Goal: Task Accomplishment & Management: Manage account settings

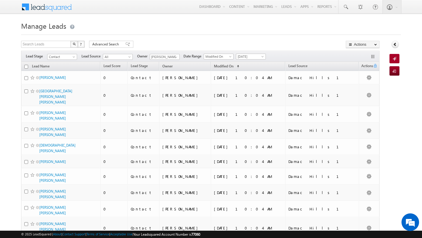
click at [26, 67] on input "checkbox" at bounding box center [26, 67] width 4 height 4
checkbox input "true"
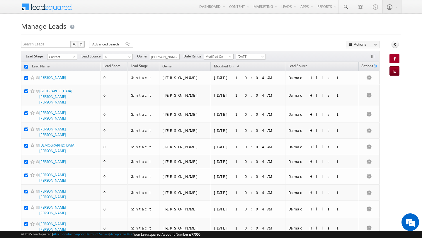
checkbox input "true"
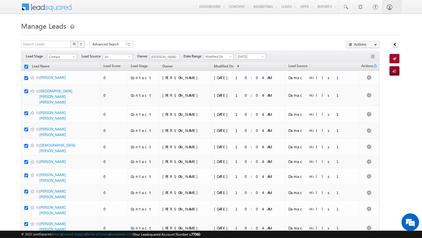
checkbox input "true"
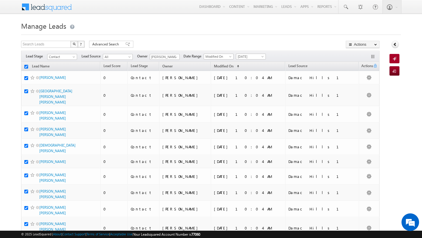
checkbox input "true"
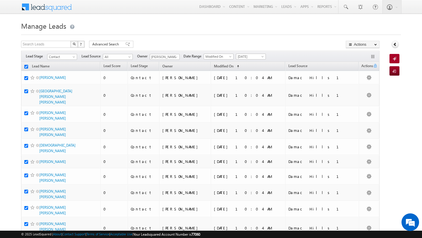
checkbox input "true"
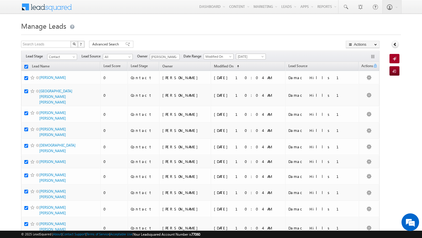
checkbox input "true"
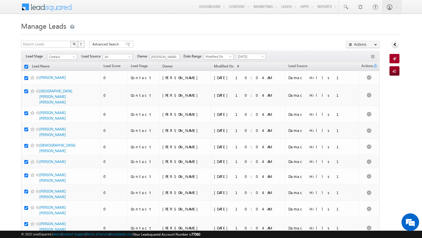
checkbox input "true"
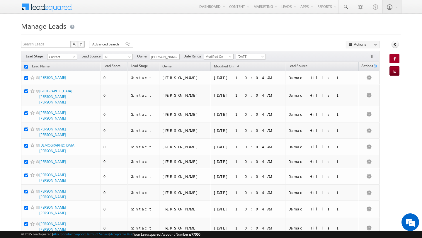
checkbox input "true"
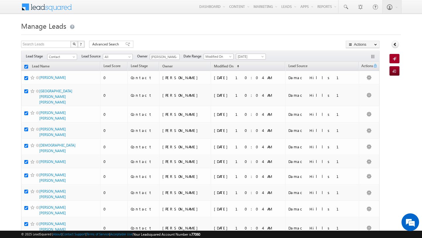
checkbox input "true"
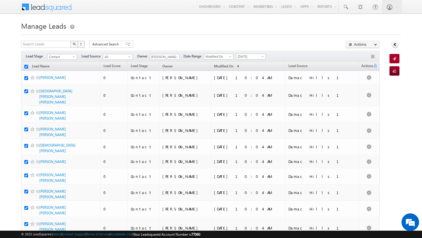
checkbox input "true"
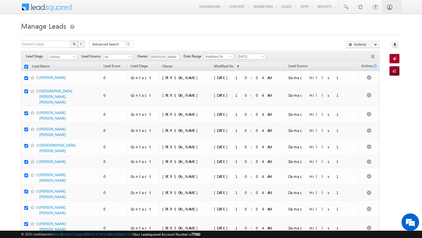
checkbox input "true"
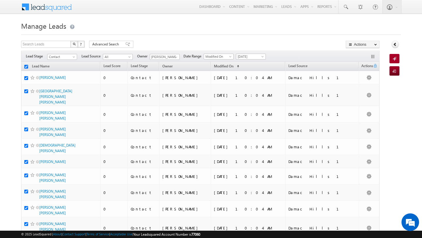
checkbox input "true"
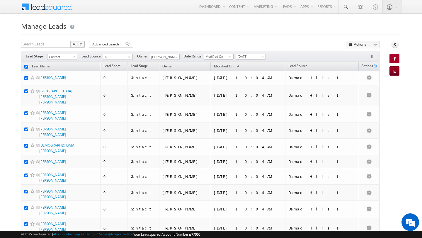
checkbox input "true"
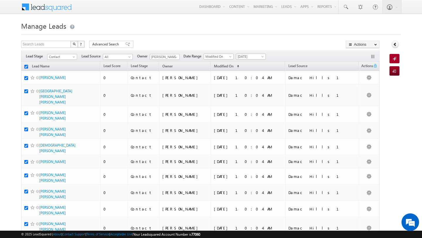
checkbox input "true"
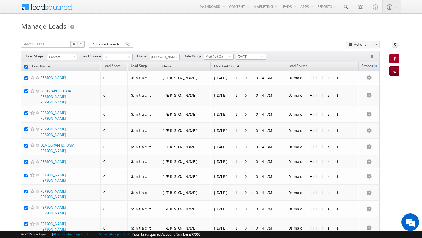
checkbox input "true"
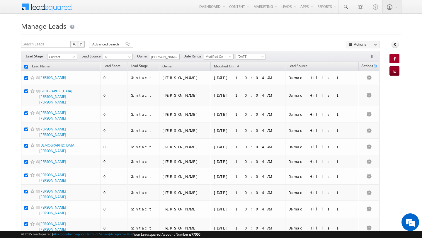
checkbox input "true"
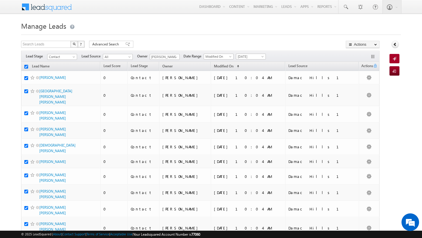
checkbox input "true"
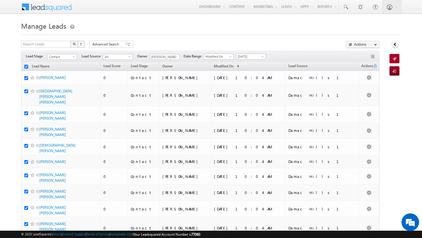
checkbox input "true"
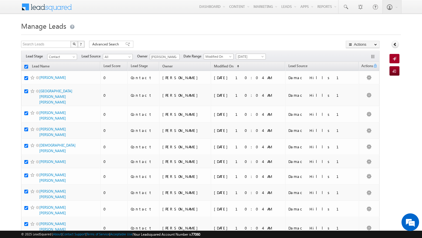
checkbox input "true"
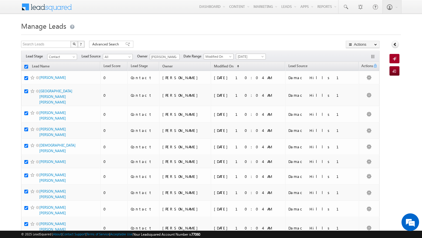
checkbox input "true"
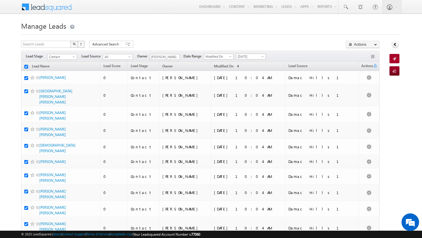
checkbox input "true"
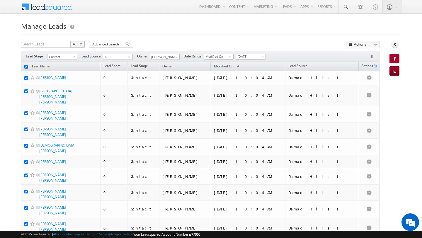
checkbox input "true"
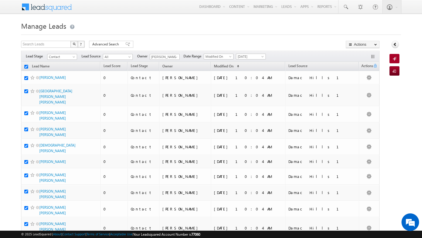
checkbox input "true"
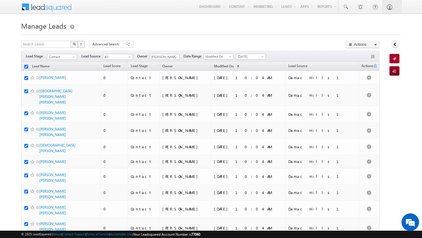
checkbox input "true"
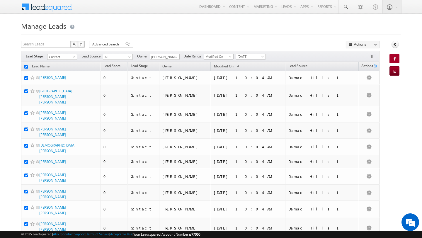
checkbox input "true"
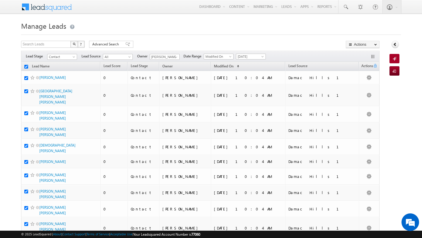
checkbox input "true"
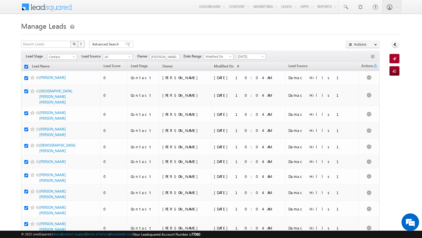
checkbox input "true"
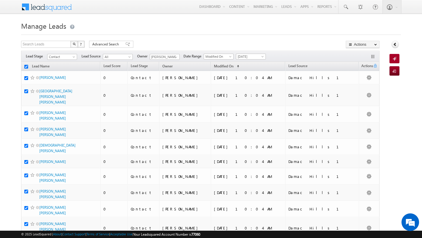
checkbox input "true"
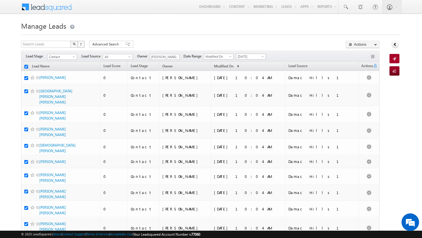
checkbox input "true"
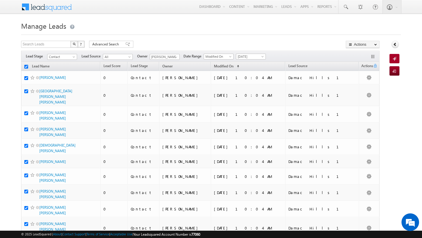
checkbox input "true"
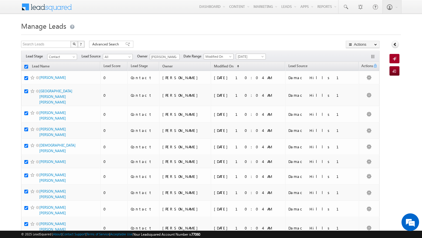
checkbox input "true"
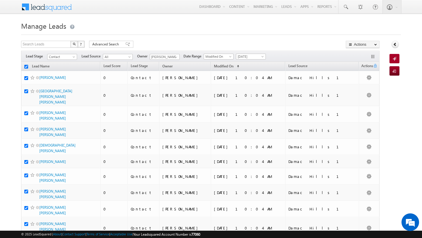
checkbox input "true"
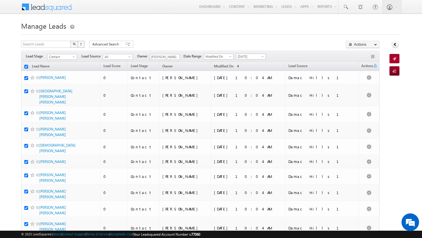
checkbox input "true"
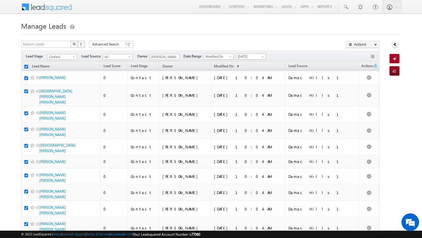
checkbox input "true"
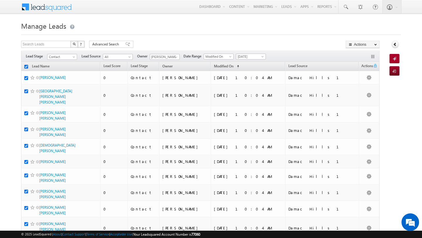
checkbox input "true"
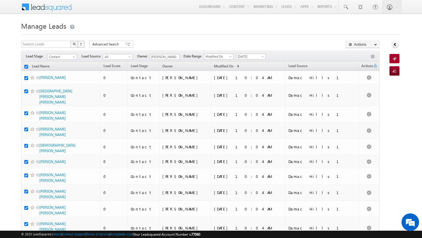
checkbox input "true"
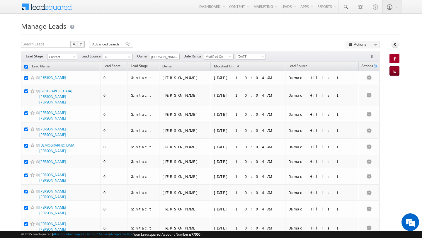
checkbox input "true"
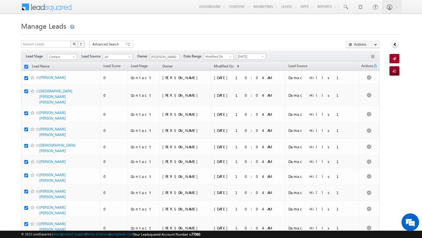
checkbox input "true"
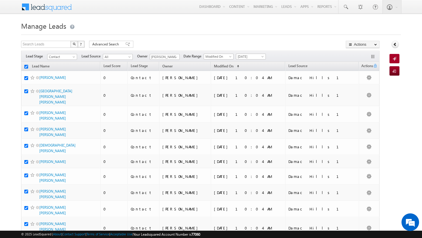
checkbox input "true"
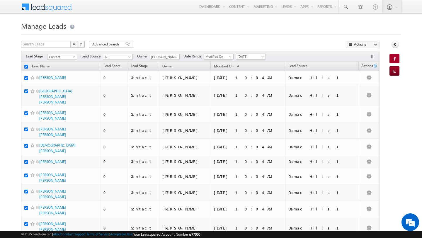
checkbox input "true"
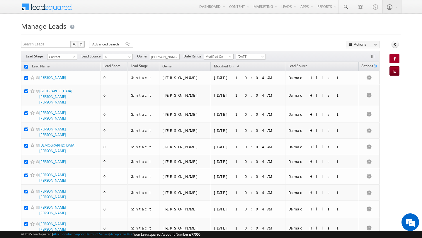
checkbox input "true"
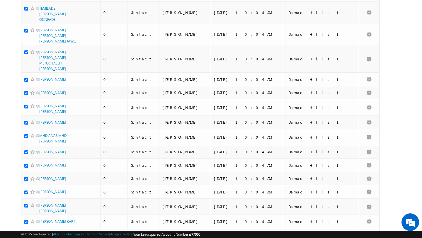
scroll to position [2856, 0]
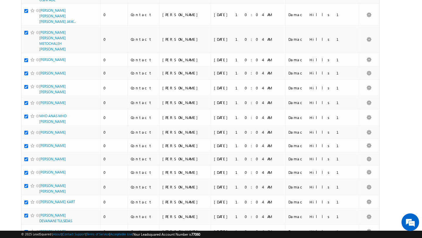
click at [45, 227] on li "100" at bounding box center [41, 228] width 14 height 6
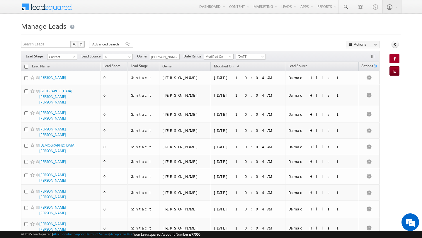
click at [25, 67] on input "checkbox" at bounding box center [26, 67] width 4 height 4
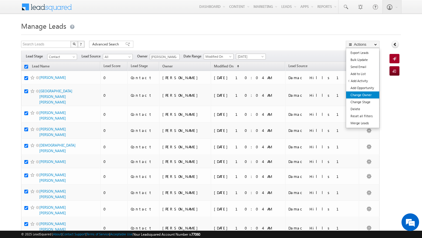
click at [362, 93] on link "Change Owner" at bounding box center [362, 95] width 33 height 7
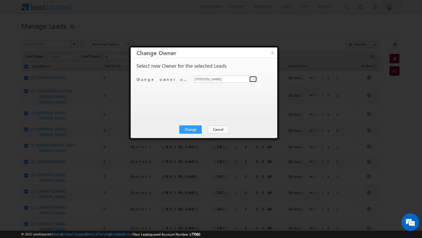
click at [253, 80] on span at bounding box center [254, 79] width 5 height 5
click at [229, 87] on link "[PERSON_NAME] [PERSON_NAME][EMAIL_ADDRESS][PERSON_NAME][DOMAIN_NAME]" at bounding box center [226, 88] width 64 height 11
click at [194, 131] on button "Change" at bounding box center [191, 130] width 22 height 8
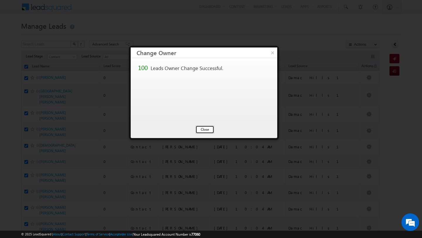
click at [200, 131] on button "Close" at bounding box center [205, 130] width 19 height 8
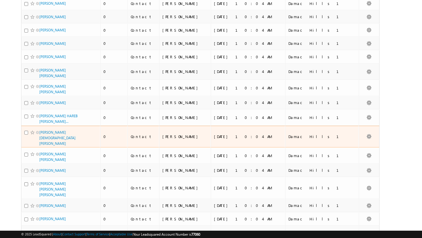
scroll to position [586, 0]
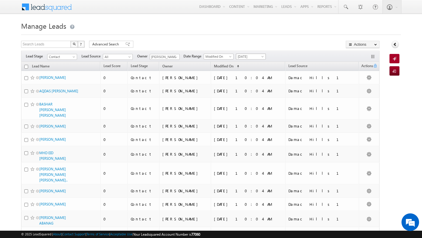
click at [246, 54] on span "[DATE]" at bounding box center [250, 56] width 28 height 5
click at [247, 65] on link "All Time" at bounding box center [249, 62] width 30 height 5
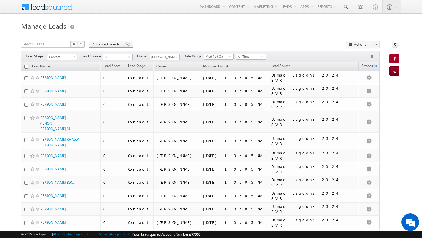
click at [105, 45] on span "Advanced Search" at bounding box center [106, 44] width 28 height 5
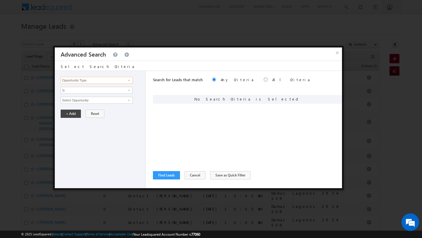
click at [108, 82] on input "Opportunity Type" at bounding box center [97, 80] width 72 height 7
click at [92, 94] on link "Lead Source" at bounding box center [97, 92] width 72 height 7
click at [84, 101] on span "None Selected" at bounding box center [94, 100] width 67 height 6
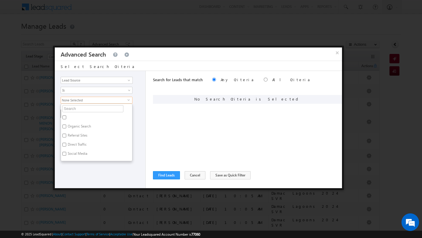
click at [166, 116] on div "Search for Leads that match Any Criteria All Criteria Note that the current tri…" at bounding box center [247, 129] width 189 height 117
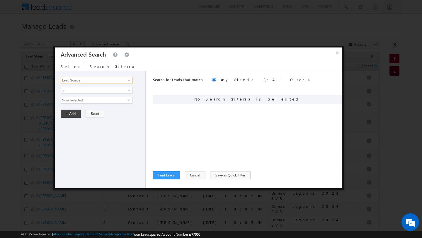
click at [99, 79] on input "Lead Source" at bounding box center [97, 80] width 72 height 7
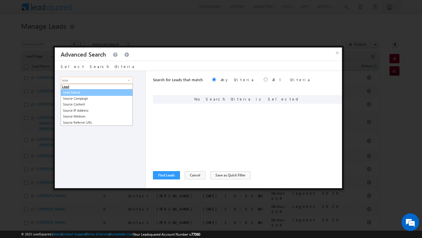
click at [84, 92] on link "Lead Source" at bounding box center [97, 92] width 72 height 7
type input "Lead Source"
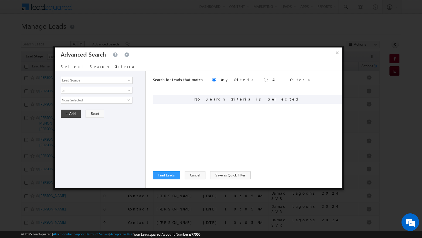
click at [104, 102] on span "None Selected" at bounding box center [94, 100] width 67 height 6
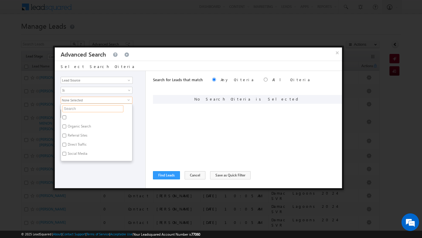
click at [79, 109] on input "text" at bounding box center [92, 108] width 61 height 7
type input "arabia"
click at [72, 117] on label "Arabian Ranches" at bounding box center [80, 118] width 38 height 9
click at [66, 117] on input "Arabian Ranches" at bounding box center [64, 118] width 4 height 4
checkbox input "true"
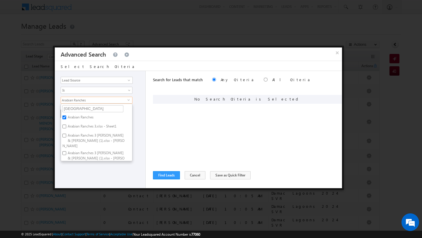
click at [72, 127] on label "Arabian Ranches 3.xlsx - Sheet1" at bounding box center [91, 127] width 61 height 9
click at [66, 127] on input "Arabian Ranches 3.xlsx - Sheet1" at bounding box center [64, 127] width 4 height 4
checkbox input "true"
click at [72, 138] on label "Arabian Ranches 3 Elie Saab & Caya (1).xlsx - Elie Saab" at bounding box center [96, 141] width 71 height 18
click at [66, 138] on input "Arabian Ranches 3 Elie Saab & Caya (1).xlsx - Elie Saab" at bounding box center [64, 136] width 4 height 4
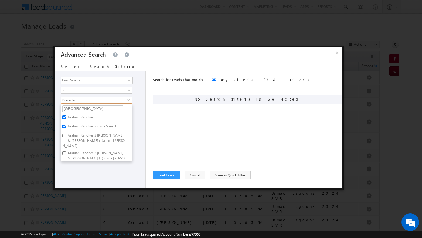
checkbox input "true"
click at [72, 150] on label "Arabian Ranches 3 Elie Saab & Caya (1).xlsx - Caya" at bounding box center [96, 159] width 71 height 18
click at [66, 151] on input "Arabian Ranches 3 Elie Saab & Caya (1).xlsx - Caya" at bounding box center [64, 153] width 4 height 4
checkbox input "true"
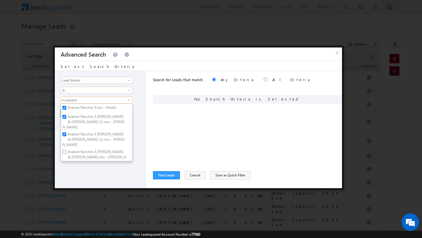
click at [72, 148] on label "Arabian Ranches 3 Elie Saab & Caya.xlsx - Caya" at bounding box center [96, 157] width 71 height 18
click at [66, 150] on input "Arabian Ranches 3 Elie Saab & Caya.xlsx - Caya" at bounding box center [64, 152] width 4 height 4
checkbox input "true"
click at [73, 166] on label "Arabian Ranches 3 Elie Saab & Caya.xlsx - Elie Saab" at bounding box center [96, 175] width 71 height 18
click at [66, 168] on input "Arabian Ranches 3 Elie Saab & Caya.xlsx - Elie Saab" at bounding box center [64, 170] width 4 height 4
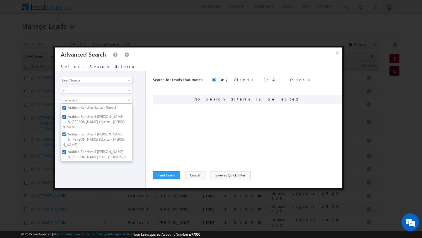
checkbox input "true"
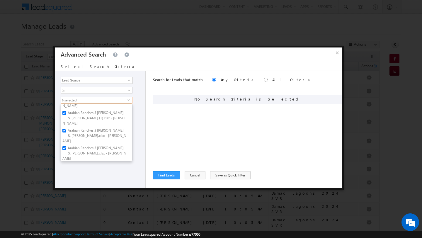
scroll to position [42, 0]
click at [72, 161] on label "Arabian Ranches New" at bounding box center [84, 165] width 46 height 9
click at [66, 163] on input "Arabian Ranches New" at bounding box center [64, 165] width 4 height 4
checkbox input "true"
click at [72, 170] on label "arabian ranches 123 transfers till april 2024" at bounding box center [96, 176] width 71 height 12
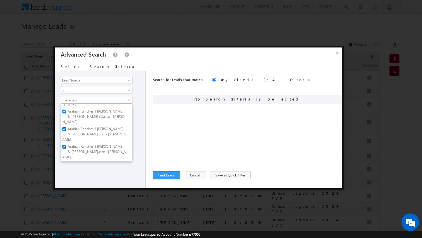
click at [66, 172] on input "arabian ranches 123 transfers till april 2024" at bounding box center [64, 174] width 4 height 4
checkbox input "true"
click at [72, 165] on div "Opportunity Type Lead Activity Task Sales Group Prospect Id Address 1 Address 2…" at bounding box center [100, 129] width 91 height 117
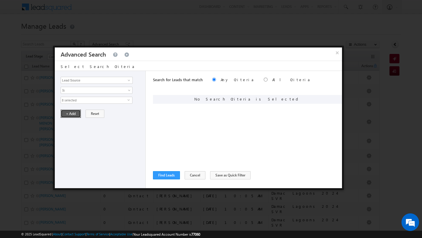
click at [70, 114] on button "+ Add" at bounding box center [71, 114] width 20 height 8
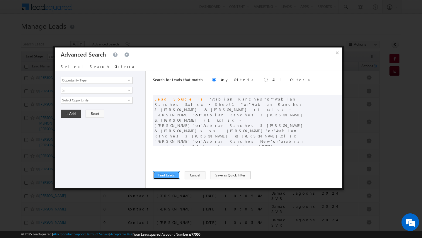
click at [164, 176] on button "Find Leads" at bounding box center [166, 175] width 27 height 8
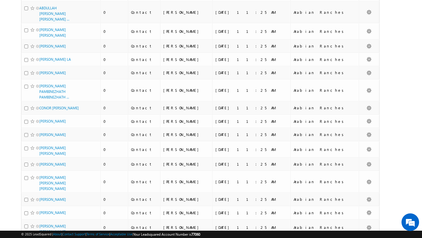
scroll to position [0, 0]
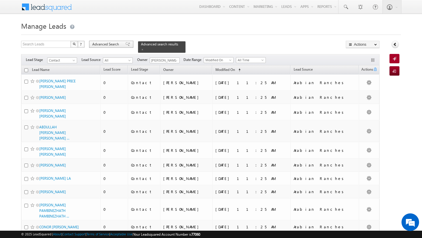
click at [111, 47] on span "Advanced Search" at bounding box center [106, 44] width 28 height 5
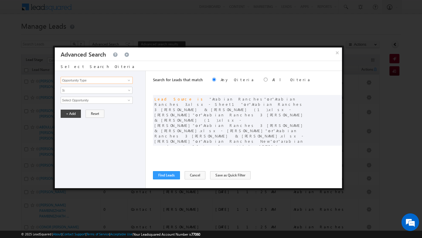
click at [101, 82] on input "Opportunity Type" at bounding box center [97, 80] width 72 height 7
click at [94, 94] on link "DNCR Status" at bounding box center [97, 92] width 72 height 7
type input "DNCR Status"
click at [89, 90] on span "Is" at bounding box center [93, 90] width 64 height 5
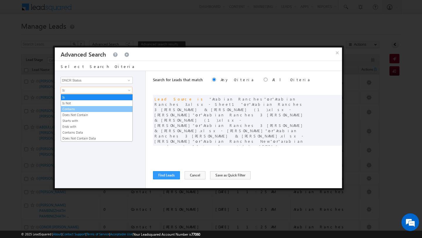
click at [86, 110] on link "Contains" at bounding box center [97, 109] width 72 height 5
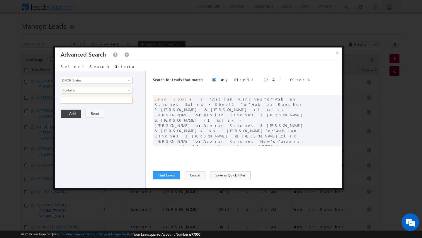
click at [80, 99] on input "text" at bounding box center [97, 100] width 72 height 7
click at [80, 91] on span "Contains" at bounding box center [93, 90] width 64 height 5
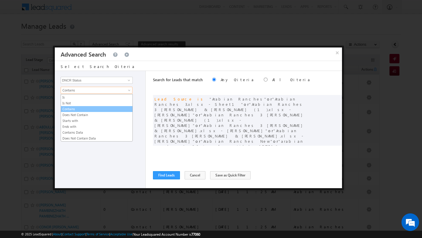
click at [82, 107] on link "Contains" at bounding box center [97, 109] width 72 height 5
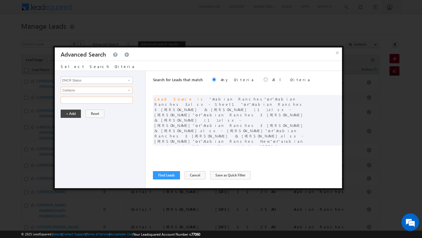
click at [75, 100] on input "text" at bounding box center [97, 100] width 72 height 7
type input "UNBLOCKED"
click at [70, 116] on button "+ Add" at bounding box center [71, 114] width 20 height 8
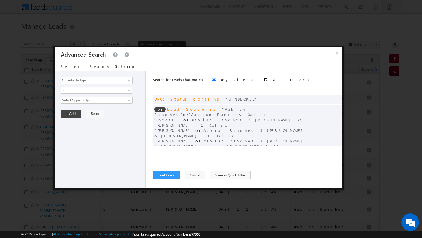
click at [264, 80] on input "radio" at bounding box center [266, 80] width 4 height 4
radio input "true"
click at [168, 175] on button "Find Leads" at bounding box center [166, 175] width 27 height 8
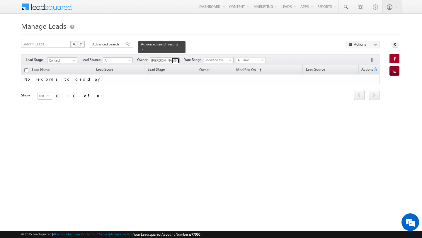
click at [174, 60] on span at bounding box center [176, 60] width 5 height 5
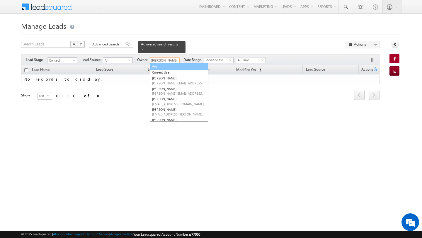
click at [168, 64] on link "Any" at bounding box center [179, 66] width 59 height 7
type input "Any"
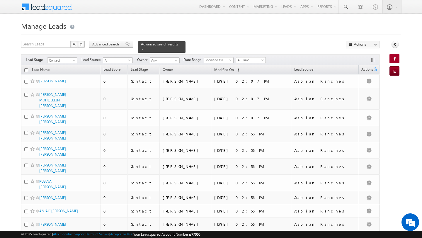
click at [101, 45] on span "Advanced Search" at bounding box center [106, 44] width 28 height 5
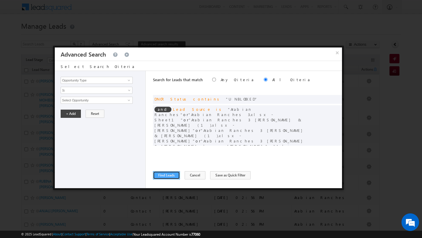
click at [171, 176] on button "Find Leads" at bounding box center [166, 175] width 27 height 8
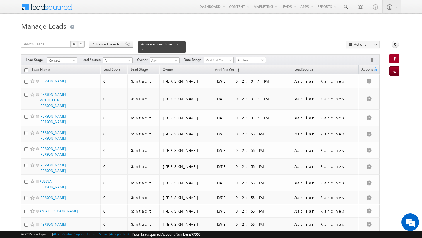
click at [102, 44] on span "Advanced Search" at bounding box center [106, 44] width 28 height 5
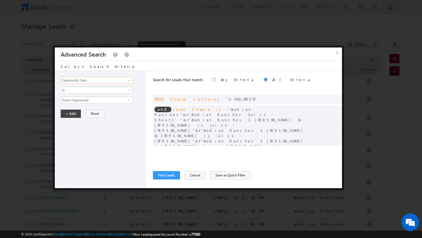
click at [102, 81] on input "Opportunity Type" at bounding box center [97, 80] width 72 height 7
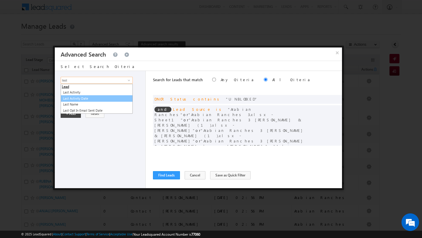
click at [92, 99] on link "Last Activity Date" at bounding box center [97, 98] width 72 height 7
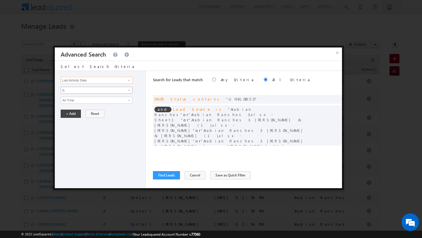
type input "Last Activity Date"
click at [80, 89] on span "Is" at bounding box center [93, 90] width 64 height 5
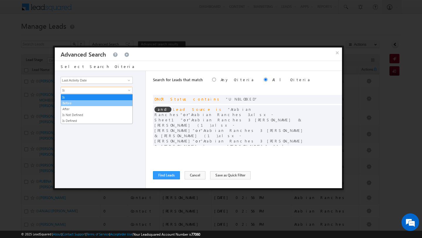
click at [86, 101] on link "Before" at bounding box center [97, 103] width 72 height 5
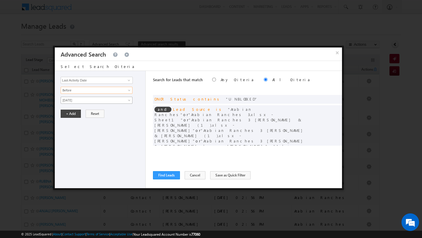
click at [92, 98] on span "[DATE]" at bounding box center [93, 100] width 64 height 5
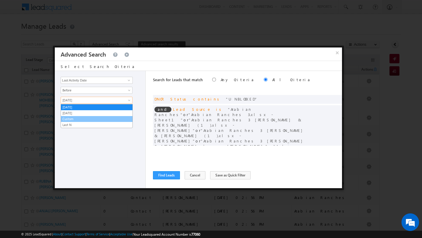
click at [92, 118] on link "Custom" at bounding box center [97, 118] width 72 height 5
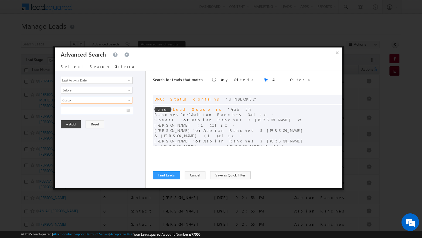
click at [130, 110] on input "text" at bounding box center [97, 111] width 73 height 8
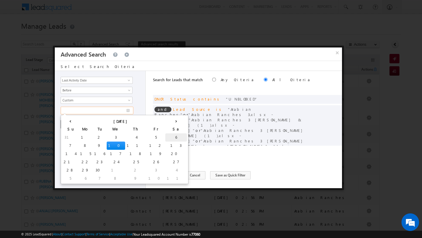
click at [165, 138] on td "6" at bounding box center [176, 137] width 22 height 8
type input "06/09/2025"
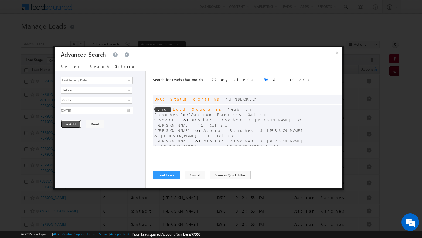
click at [67, 128] on button "+ Add" at bounding box center [71, 124] width 20 height 8
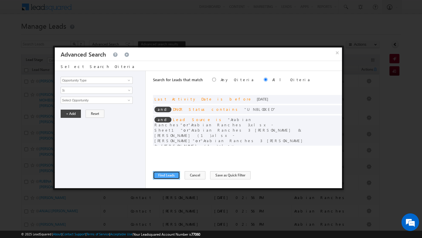
click at [164, 177] on button "Find Leads" at bounding box center [166, 175] width 27 height 8
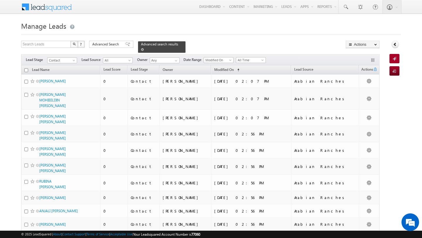
click at [141, 49] on span at bounding box center [142, 49] width 3 height 3
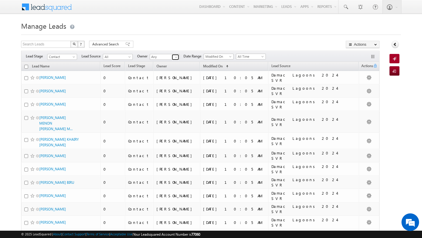
click at [177, 58] on span at bounding box center [176, 57] width 5 height 5
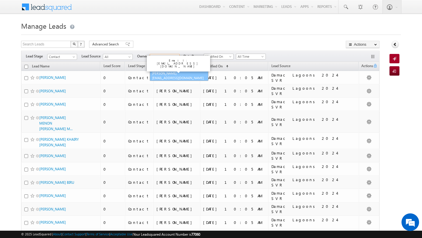
click at [166, 79] on span "[EMAIL_ADDRESS][DOMAIN_NAME]" at bounding box center [178, 78] width 53 height 4
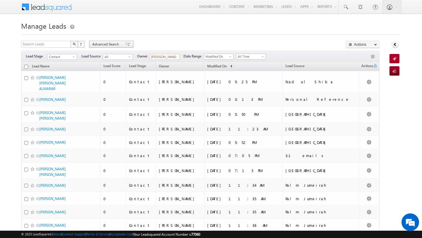
type input "[PERSON_NAME]"
click at [108, 45] on span "Advanced Search" at bounding box center [106, 44] width 28 height 5
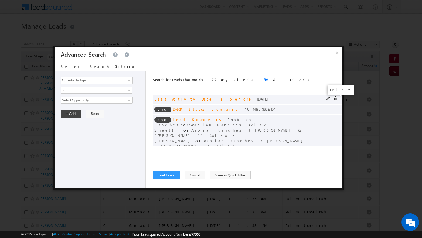
click at [337, 99] on span at bounding box center [336, 99] width 4 height 4
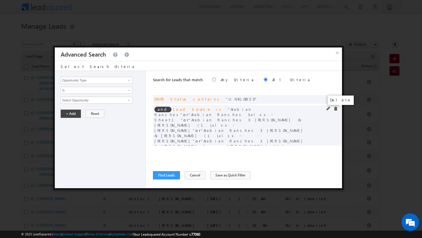
click at [337, 109] on span at bounding box center [336, 109] width 4 height 4
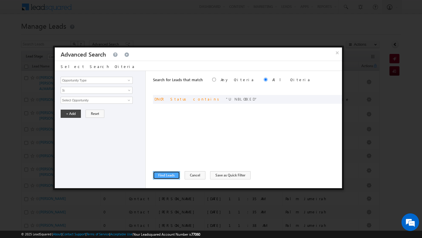
click at [169, 173] on button "Find Leads" at bounding box center [166, 175] width 27 height 8
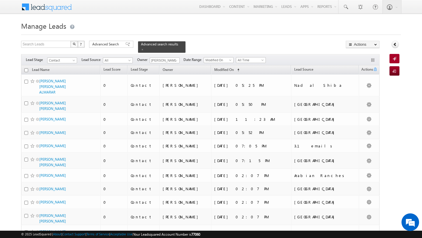
click at [26, 71] on input "checkbox" at bounding box center [26, 70] width 4 height 4
checkbox input "true"
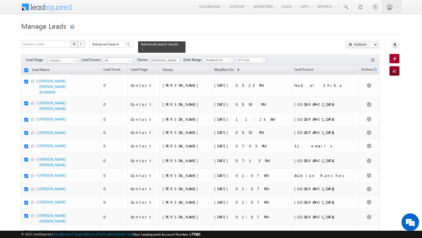
checkbox input "true"
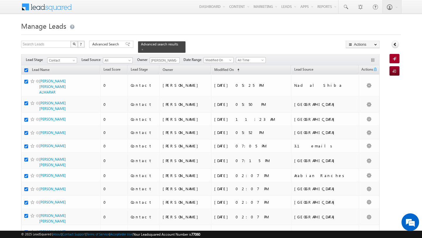
checkbox input "true"
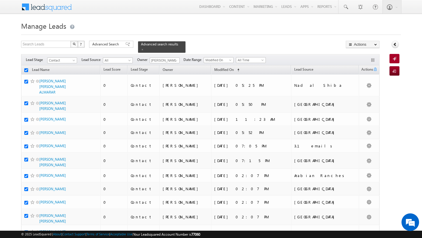
checkbox input "true"
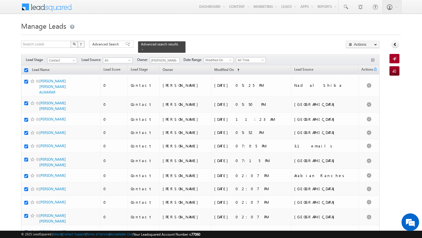
checkbox input "true"
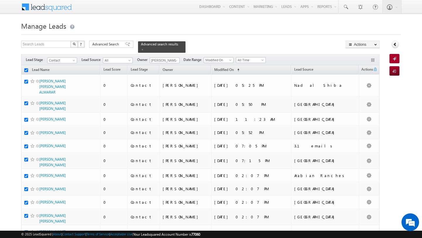
checkbox input "true"
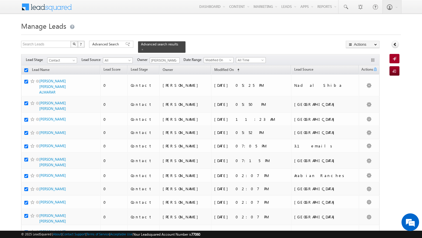
checkbox input "true"
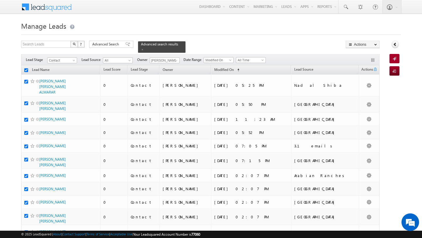
checkbox input "true"
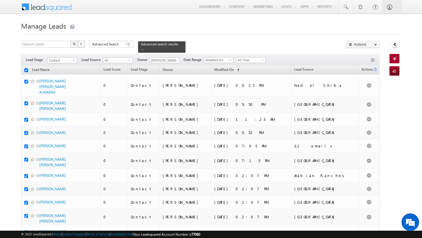
checkbox input "true"
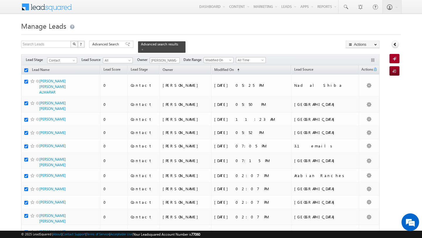
checkbox input "true"
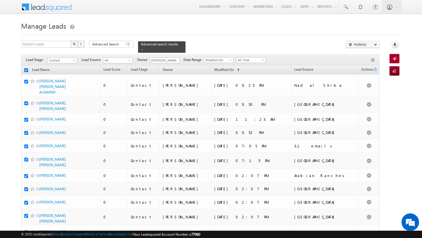
checkbox input "true"
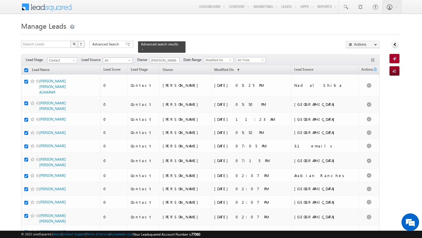
checkbox input "true"
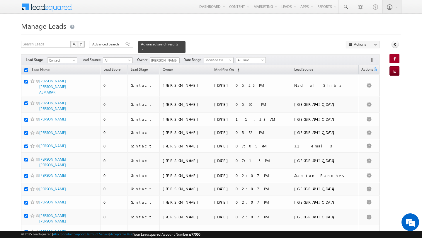
checkbox input "true"
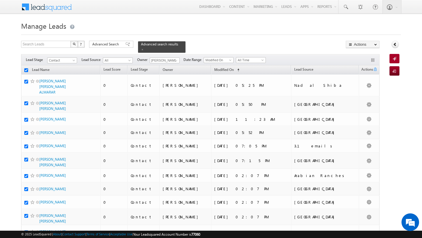
checkbox input "true"
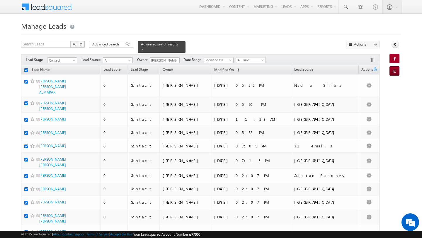
checkbox input "true"
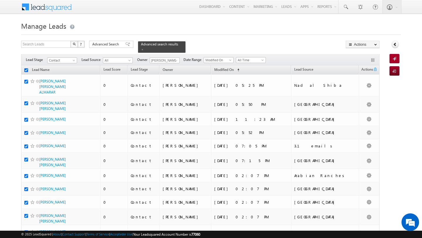
checkbox input "true"
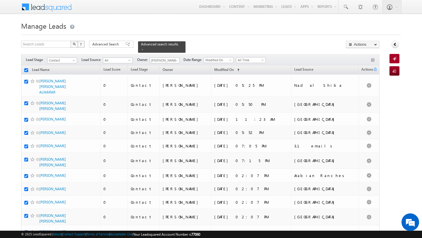
checkbox input "true"
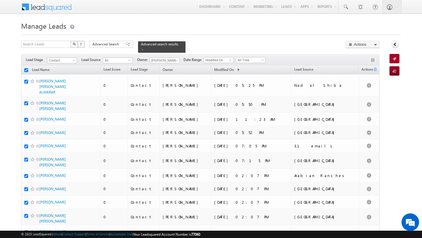
checkbox input "true"
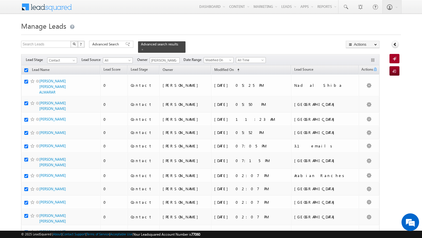
checkbox input "true"
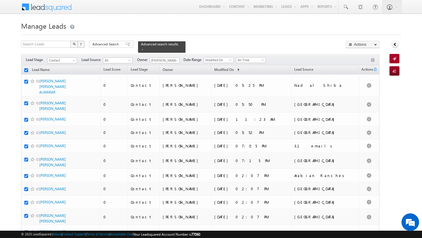
checkbox input "true"
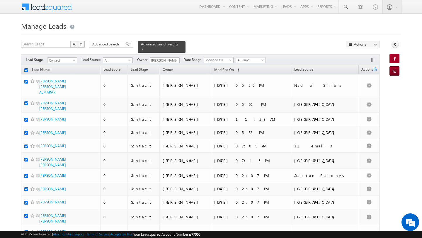
checkbox input "true"
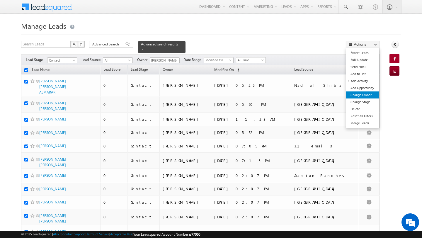
click at [365, 93] on link "Change Owner" at bounding box center [362, 95] width 33 height 7
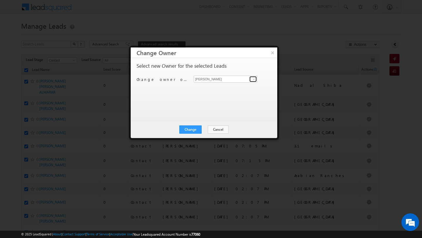
click at [251, 81] on link at bounding box center [253, 79] width 7 height 6
type input "anan"
click at [211, 133] on button "Cancel" at bounding box center [218, 130] width 21 height 8
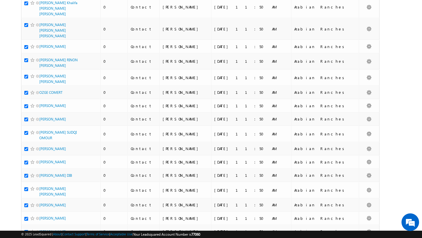
scroll to position [1366, 0]
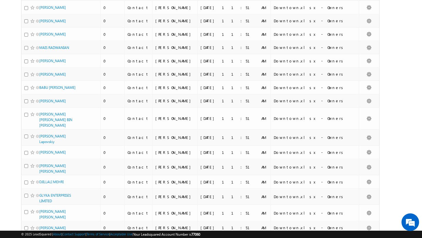
scroll to position [2753, 0]
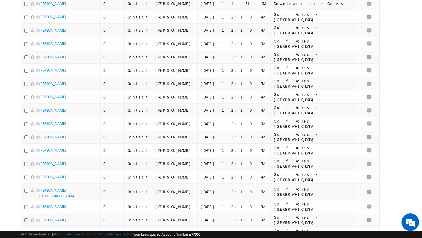
click at [43, 227] on li "100" at bounding box center [41, 228] width 14 height 6
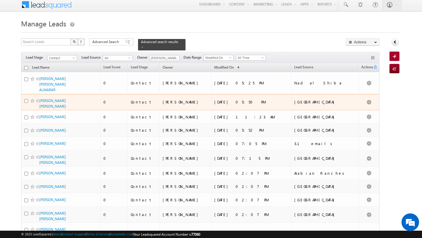
scroll to position [0, 0]
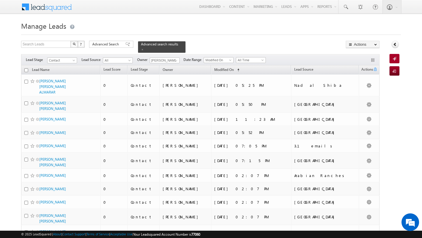
click at [26, 70] on input "checkbox" at bounding box center [26, 70] width 4 height 4
checkbox input "true"
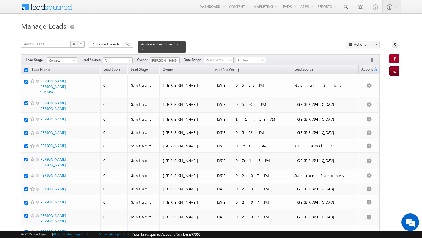
checkbox input "true"
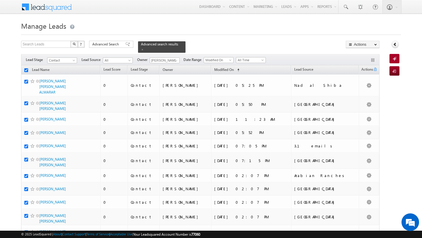
checkbox input "true"
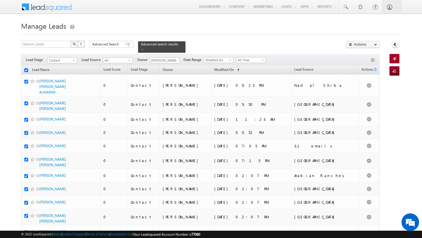
checkbox input "true"
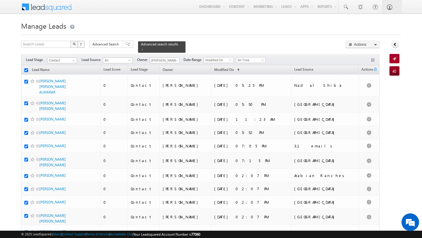
checkbox input "true"
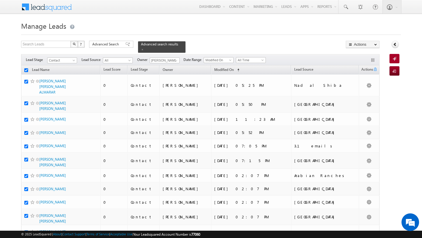
checkbox input "true"
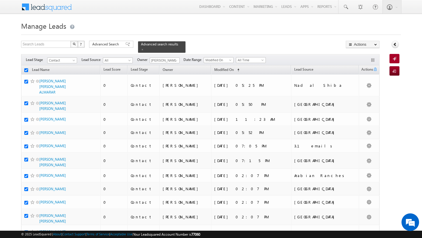
checkbox input "true"
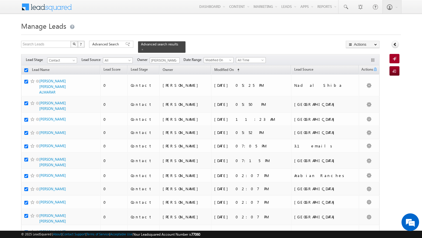
checkbox input "true"
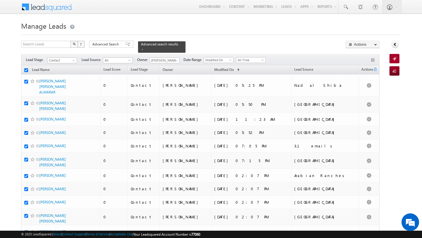
checkbox input "true"
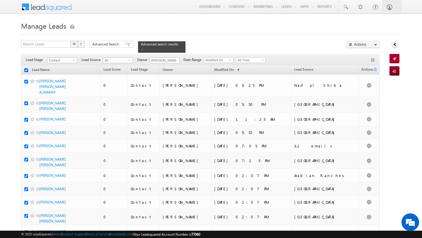
checkbox input "true"
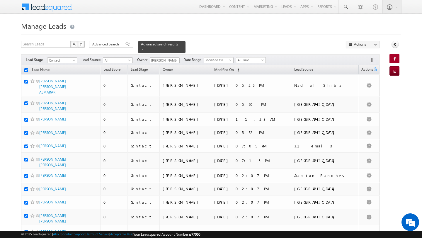
checkbox input "true"
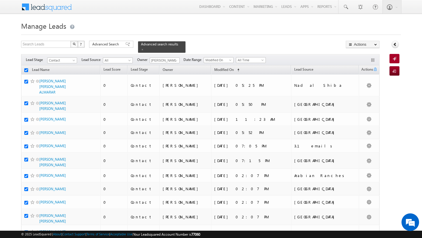
checkbox input "true"
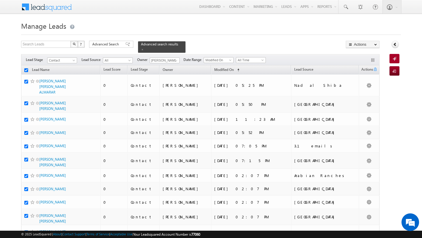
checkbox input "true"
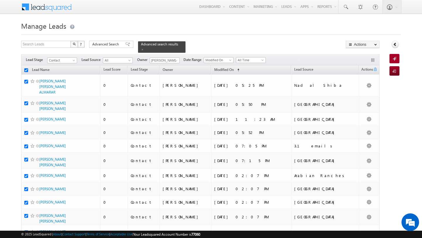
checkbox input "true"
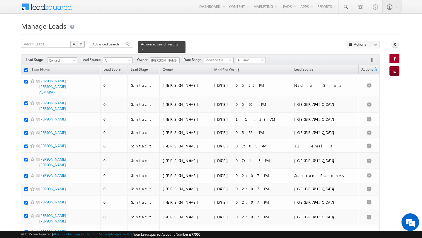
checkbox input "true"
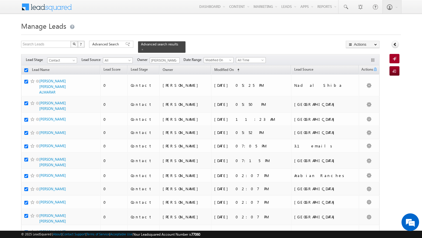
checkbox input "true"
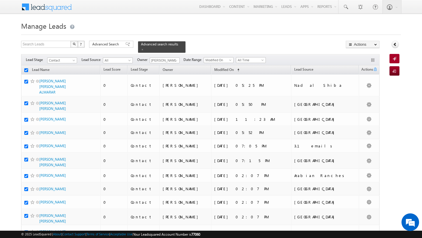
checkbox input "true"
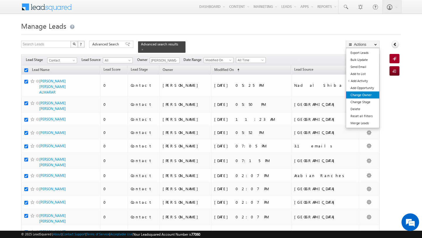
click at [362, 94] on link "Change Owner" at bounding box center [362, 95] width 33 height 7
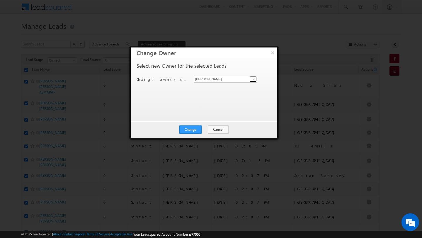
click at [254, 79] on span at bounding box center [254, 79] width 5 height 5
click at [227, 90] on span "[PERSON_NAME][EMAIL_ADDRESS][DOMAIN_NAME]" at bounding box center [222, 91] width 53 height 4
click at [192, 132] on button "Change" at bounding box center [191, 130] width 22 height 8
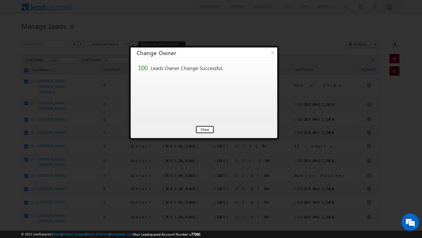
click at [210, 129] on button "Close" at bounding box center [205, 130] width 19 height 8
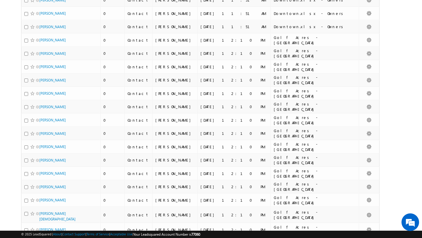
scroll to position [1271, 0]
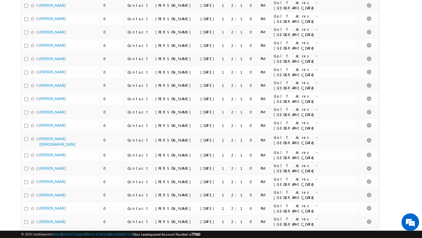
click at [342, 235] on link "2" at bounding box center [338, 240] width 11 height 10
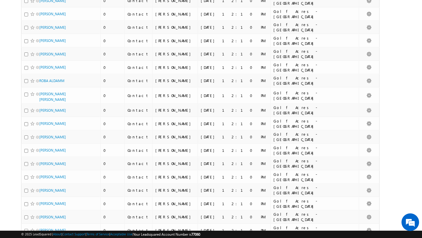
scroll to position [0, 0]
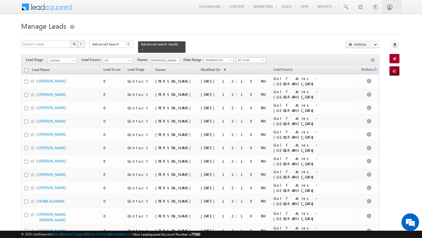
click at [26, 72] on input "checkbox" at bounding box center [26, 70] width 4 height 4
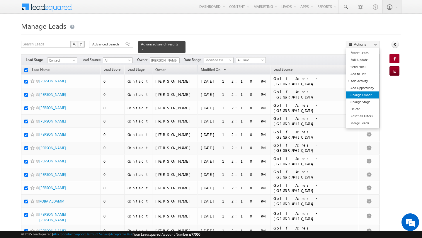
click at [369, 97] on link "Change Owner" at bounding box center [362, 95] width 33 height 7
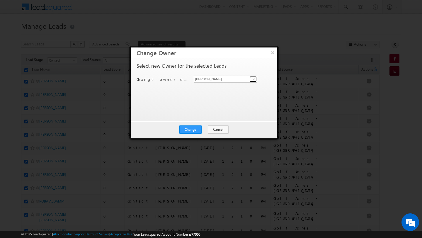
click at [252, 80] on span at bounding box center [254, 79] width 5 height 5
click at [234, 90] on span "[PERSON_NAME][EMAIL_ADDRESS][PERSON_NAME][DOMAIN_NAME]" at bounding box center [222, 91] width 53 height 4
click at [199, 104] on div "Select new Owner for the selected Leads Change owner of 100 leads to Shubham Tr…" at bounding box center [204, 86] width 134 height 47
click at [191, 129] on button "Change" at bounding box center [191, 130] width 22 height 8
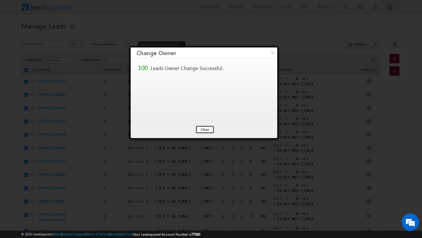
click at [200, 131] on button "Close" at bounding box center [205, 130] width 19 height 8
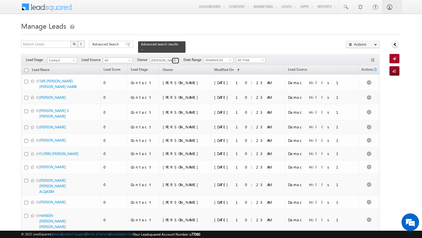
click at [172, 60] on link at bounding box center [175, 61] width 7 height 6
click at [167, 69] on span "[PERSON_NAME][EMAIL_ADDRESS][PERSON_NAME][DOMAIN_NAME]" at bounding box center [178, 71] width 53 height 4
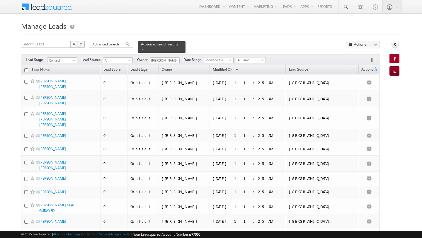
click at [26, 70] on input "checkbox" at bounding box center [26, 70] width 4 height 4
checkbox input "true"
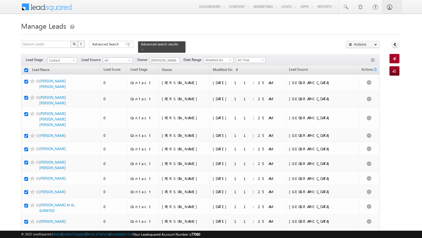
checkbox input "true"
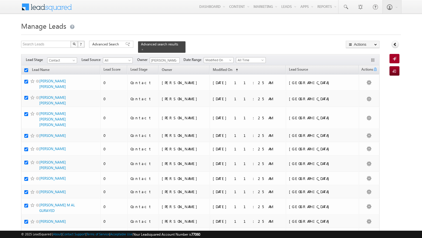
checkbox input "true"
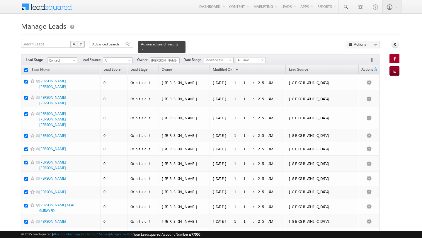
checkbox input "true"
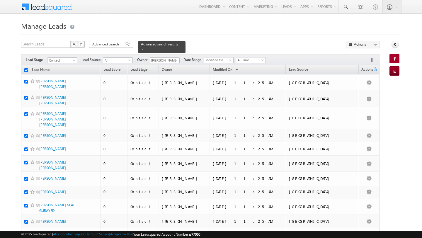
checkbox input "true"
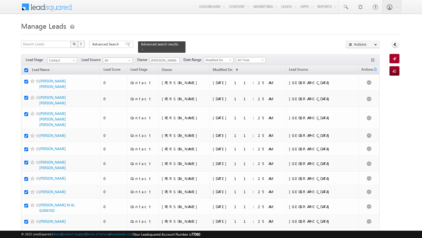
checkbox input "true"
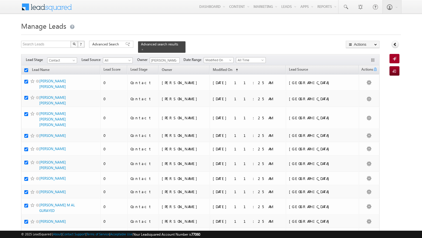
checkbox input "true"
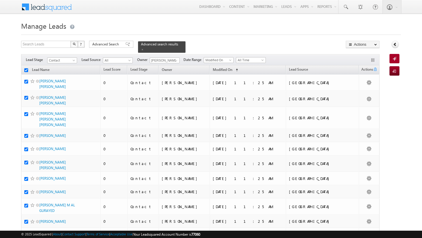
checkbox input "true"
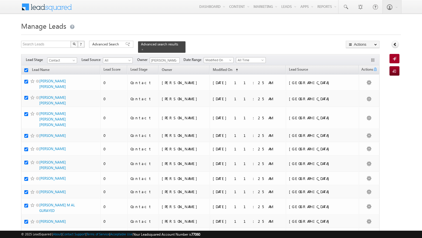
checkbox input "true"
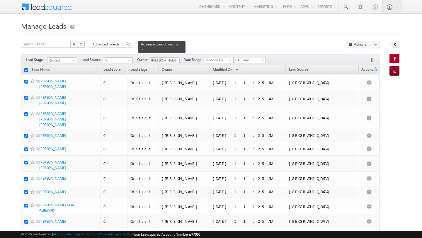
checkbox input "true"
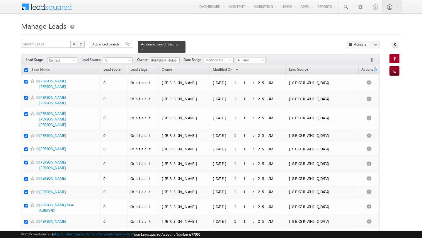
checkbox input "true"
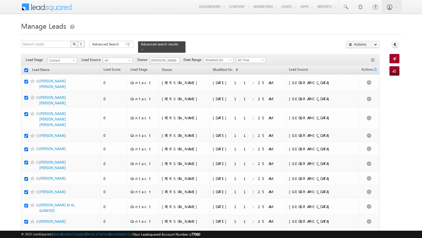
checkbox input "true"
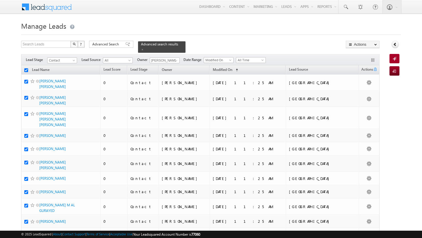
checkbox input "true"
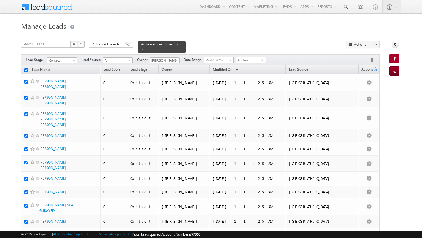
checkbox input "true"
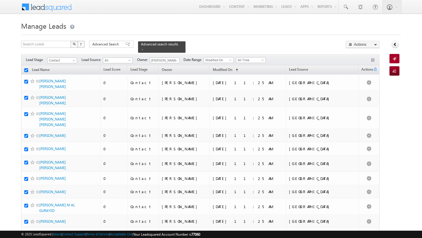
checkbox input "true"
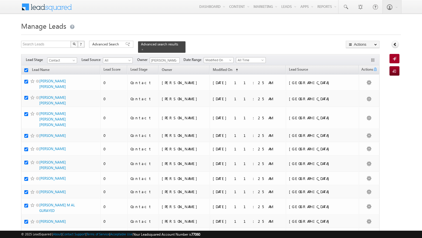
checkbox input "true"
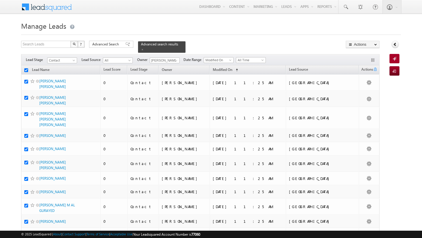
checkbox input "true"
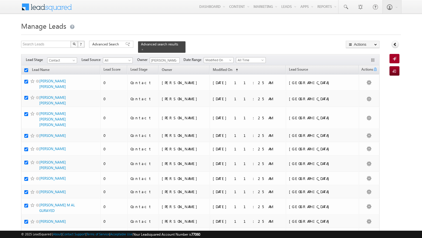
checkbox input "true"
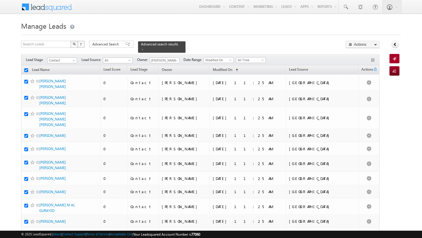
checkbox input "true"
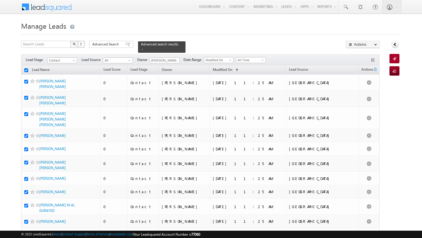
checkbox input "true"
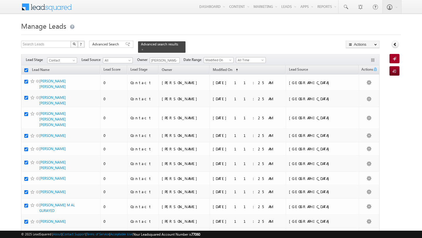
checkbox input "true"
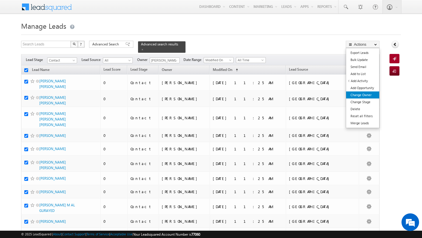
click at [366, 96] on link "Change Owner" at bounding box center [362, 95] width 33 height 7
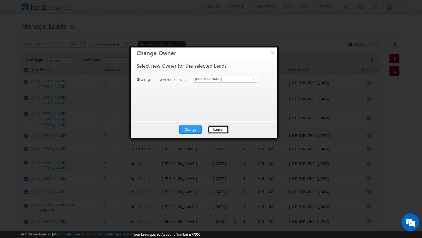
click at [217, 128] on button "Cancel" at bounding box center [218, 130] width 21 height 8
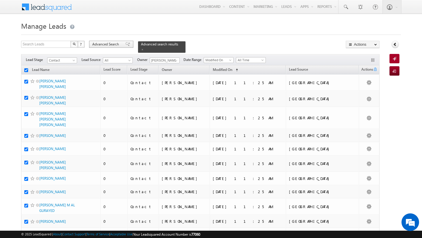
click at [109, 44] on span "Advanced Search" at bounding box center [106, 44] width 28 height 5
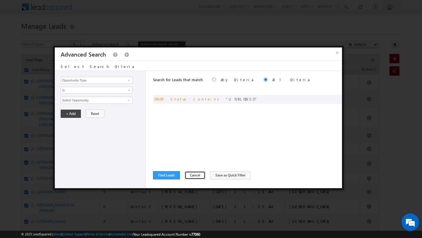
click at [194, 177] on button "Cancel" at bounding box center [195, 175] width 21 height 8
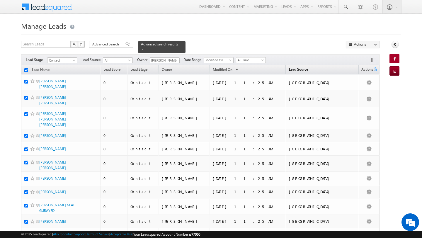
click at [308, 69] on span "Lead Source" at bounding box center [298, 69] width 19 height 4
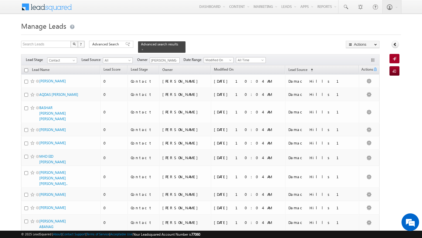
click at [26, 71] on input "checkbox" at bounding box center [26, 70] width 4 height 4
checkbox input "true"
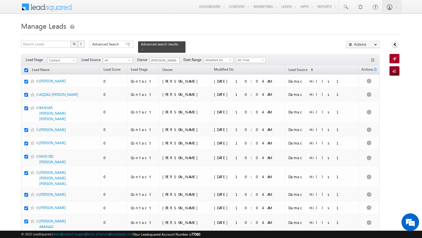
checkbox input "true"
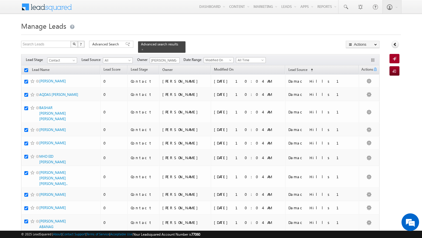
checkbox input "true"
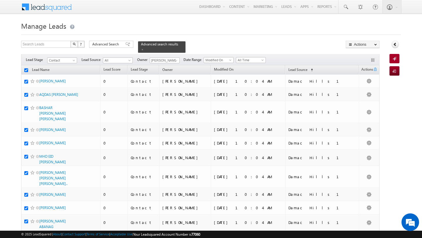
checkbox input "true"
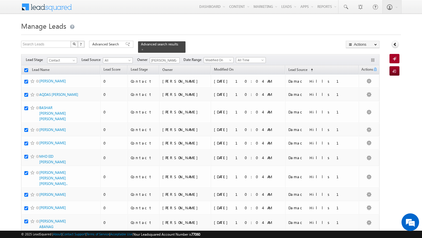
checkbox input "true"
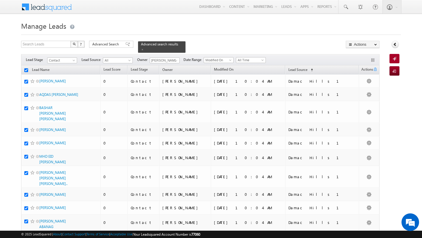
checkbox input "true"
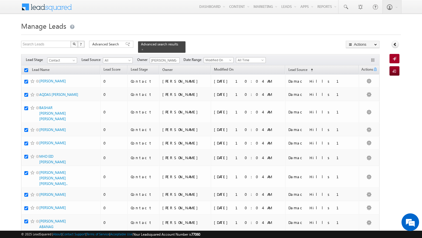
checkbox input "true"
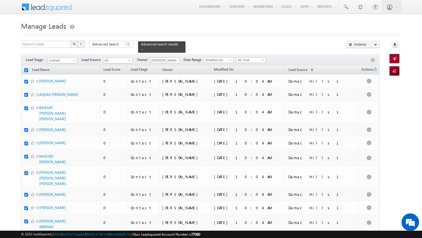
checkbox input "true"
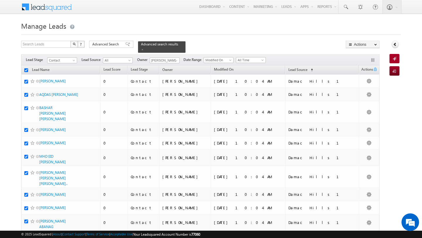
checkbox input "true"
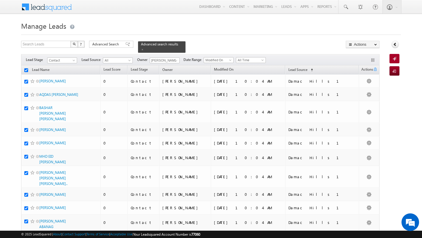
checkbox input "true"
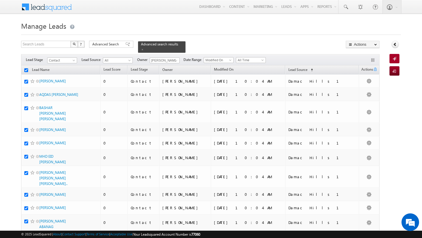
checkbox input "true"
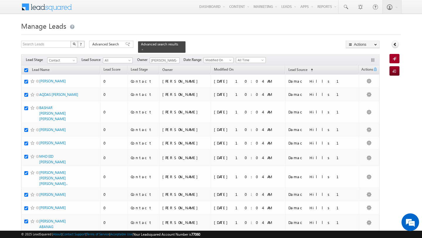
checkbox input "true"
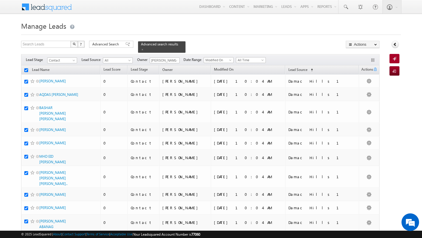
checkbox input "true"
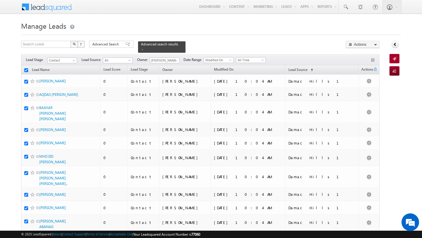
checkbox input "true"
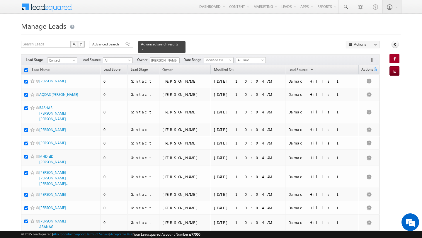
checkbox input "true"
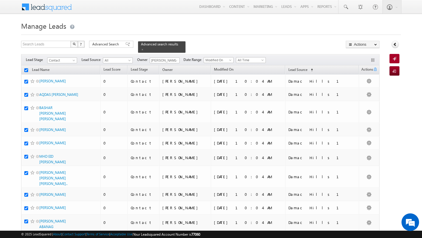
checkbox input "true"
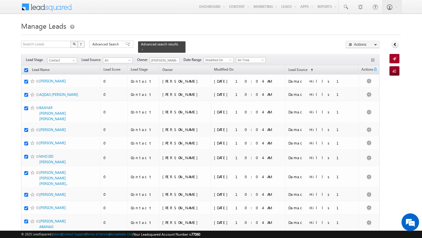
checkbox input "true"
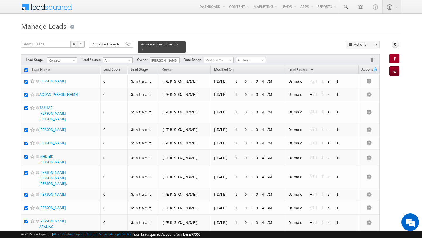
checkbox input "true"
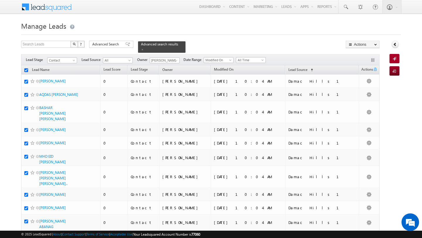
checkbox input "true"
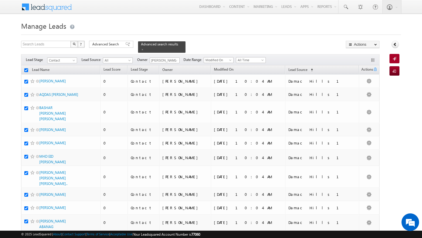
checkbox input "true"
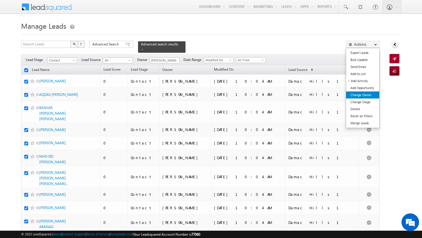
click at [368, 93] on link "Change Owner" at bounding box center [362, 95] width 33 height 7
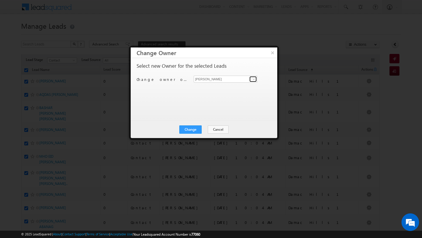
click at [255, 79] on span at bounding box center [254, 79] width 5 height 5
click at [202, 89] on span "[PERSON_NAME][EMAIL_ADDRESS][PERSON_NAME][DOMAIN_NAME]" at bounding box center [222, 91] width 53 height 4
click at [192, 132] on button "Change" at bounding box center [191, 130] width 22 height 8
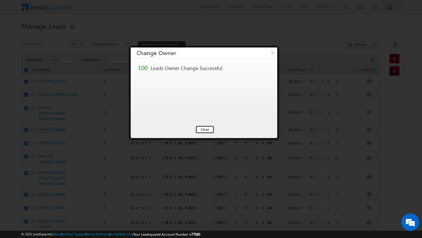
click at [204, 132] on button "Close" at bounding box center [205, 130] width 19 height 8
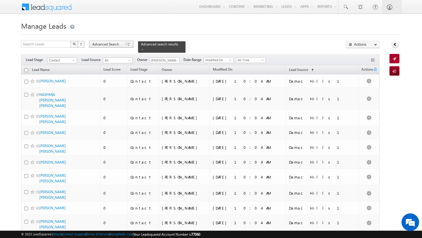
click at [113, 46] on span "Advanced Search" at bounding box center [106, 44] width 28 height 5
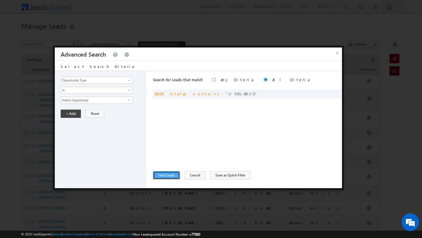
click at [167, 176] on button "Find Leads" at bounding box center [166, 175] width 27 height 8
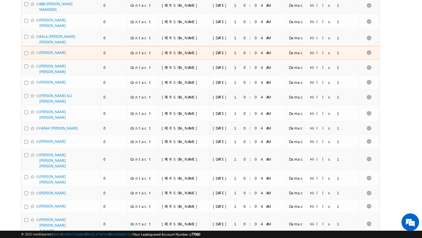
scroll to position [1397, 0]
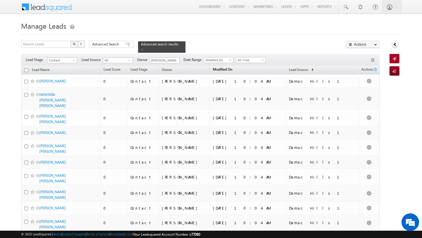
click at [236, 72] on link "Modified On" at bounding box center [223, 70] width 26 height 8
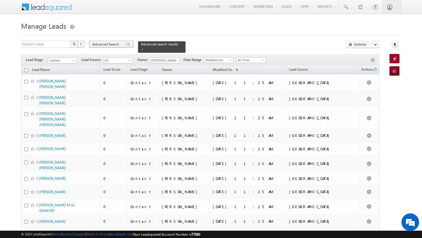
click at [112, 45] on span "Advanced Search" at bounding box center [106, 44] width 28 height 5
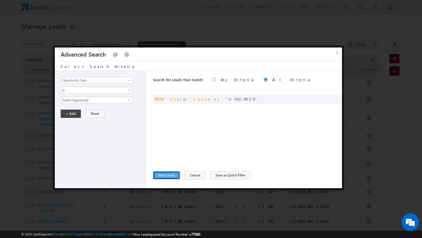
click at [163, 177] on button "Find Leads" at bounding box center [166, 175] width 27 height 8
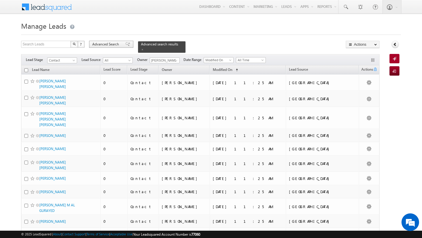
click at [105, 47] on span "Advanced Search" at bounding box center [106, 44] width 28 height 5
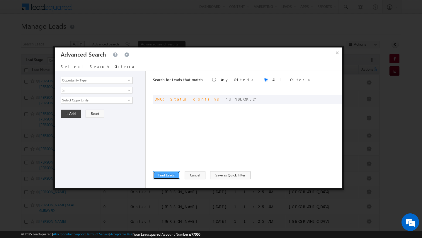
click at [163, 175] on button "Find Leads" at bounding box center [166, 175] width 27 height 8
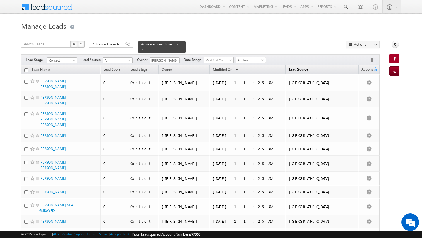
click at [308, 71] on span "Lead Source" at bounding box center [298, 69] width 19 height 4
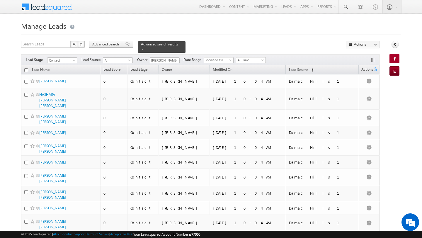
click at [113, 46] on span "Advanced Search" at bounding box center [106, 44] width 28 height 5
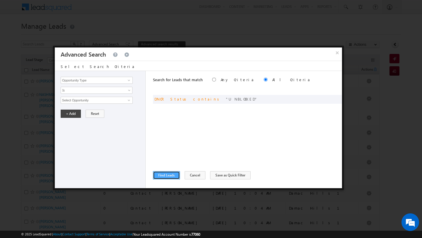
click at [163, 175] on button "Find Leads" at bounding box center [166, 175] width 27 height 8
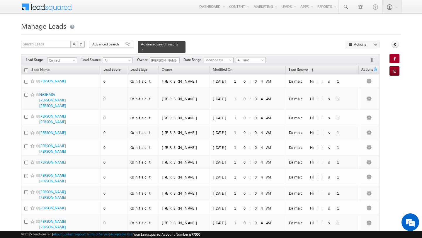
click at [308, 70] on span "Lead Source" at bounding box center [298, 69] width 19 height 4
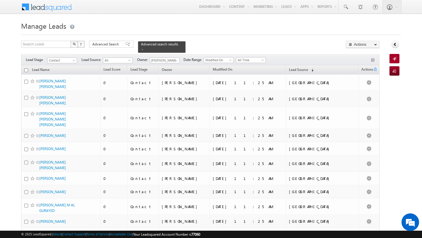
click at [27, 71] on input "checkbox" at bounding box center [26, 70] width 4 height 4
checkbox input "true"
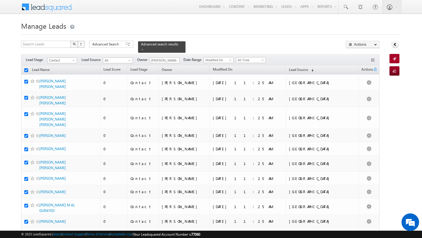
checkbox input "true"
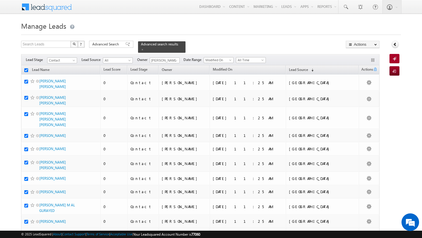
checkbox input "true"
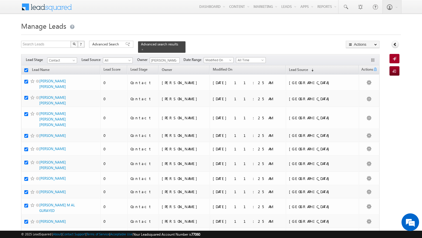
checkbox input "true"
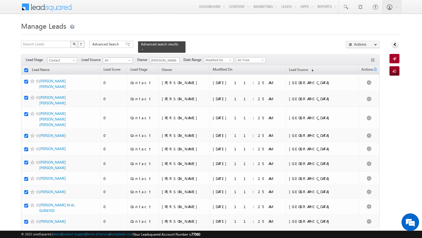
checkbox input "true"
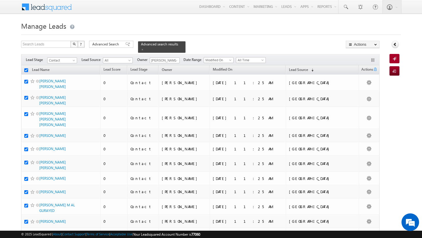
checkbox input "true"
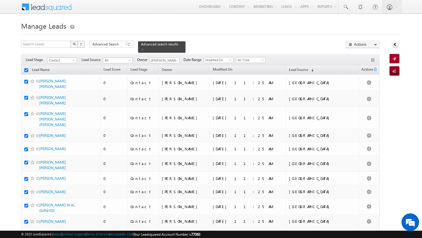
checkbox input "true"
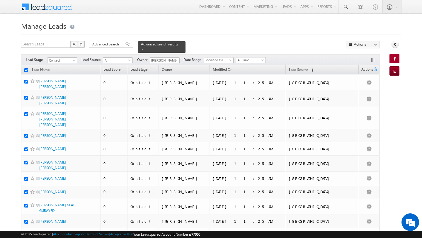
checkbox input "true"
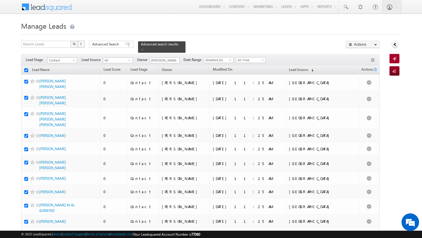
checkbox input "true"
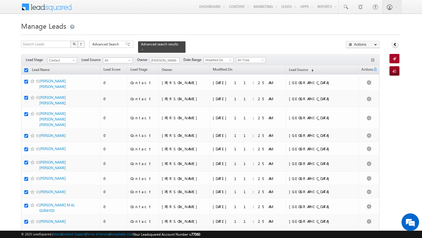
checkbox input "true"
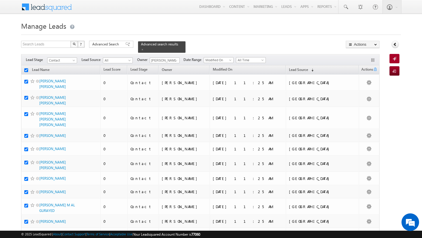
checkbox input "true"
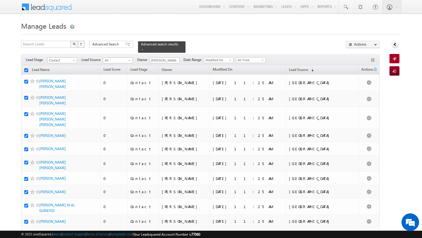
checkbox input "true"
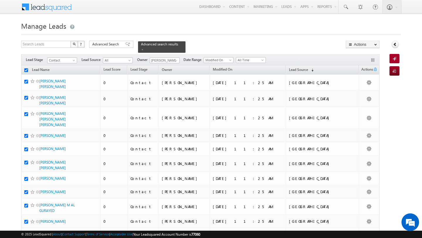
checkbox input "true"
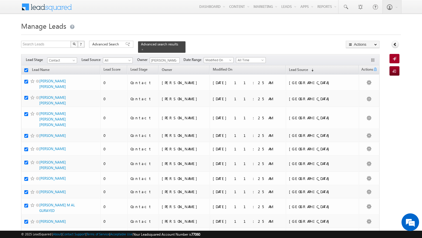
checkbox input "true"
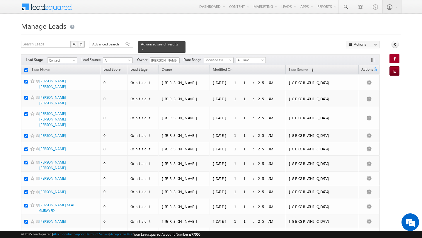
checkbox input "true"
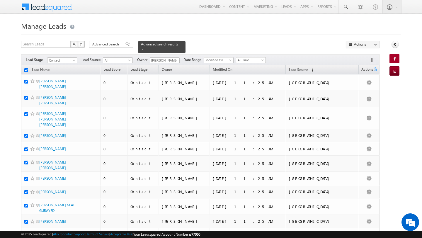
checkbox input "true"
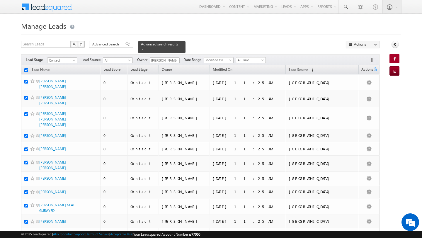
checkbox input "true"
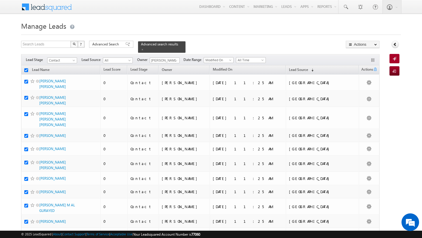
checkbox input "true"
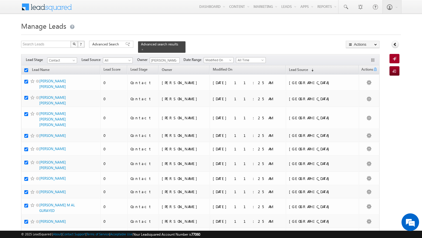
checkbox input "true"
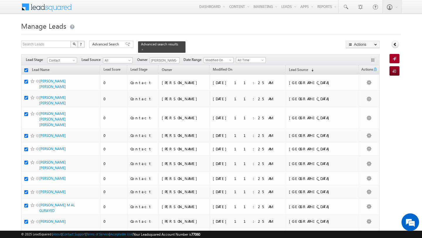
checkbox input "true"
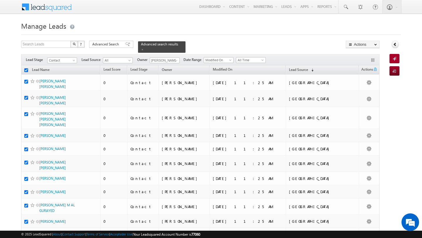
checkbox input "true"
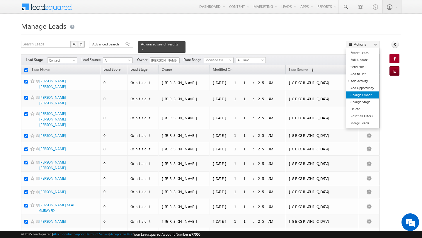
click at [367, 94] on link "Change Owner" at bounding box center [362, 95] width 33 height 7
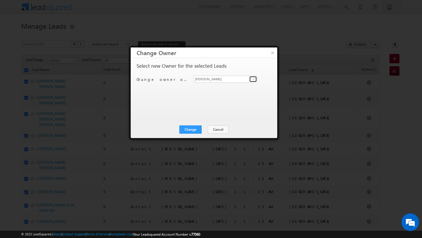
click at [252, 79] on span at bounding box center [254, 79] width 5 height 5
click at [231, 85] on link "Swarup Chandradas [EMAIL_ADDRESS][DOMAIN_NAME]" at bounding box center [226, 88] width 64 height 11
type input "[PERSON_NAME]"
click at [189, 133] on button "Change" at bounding box center [191, 130] width 22 height 8
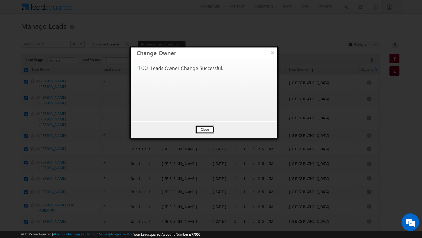
click at [204, 127] on button "Close" at bounding box center [205, 130] width 19 height 8
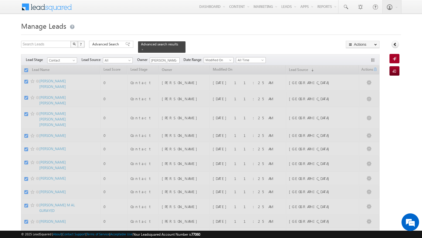
checkbox input "false"
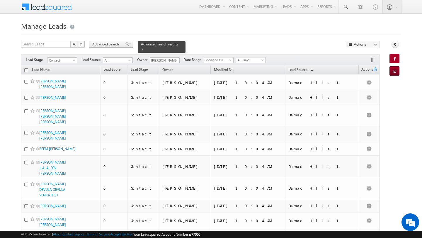
click at [106, 43] on span "Advanced Search" at bounding box center [106, 44] width 28 height 5
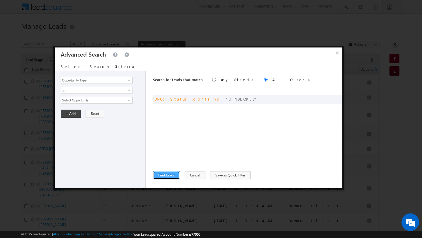
click at [166, 172] on button "Find Leads" at bounding box center [166, 175] width 27 height 8
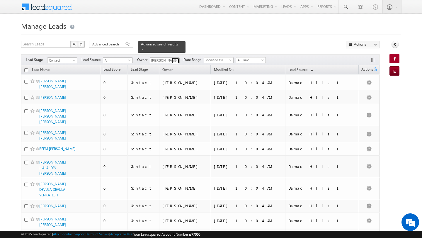
click at [174, 58] on span at bounding box center [176, 60] width 5 height 5
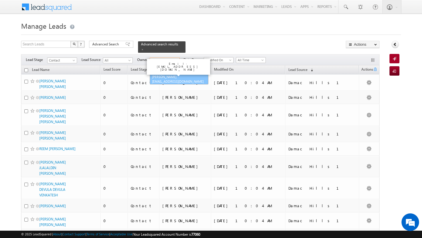
click at [163, 76] on link "[PERSON_NAME] [EMAIL_ADDRESS][DOMAIN_NAME]" at bounding box center [179, 79] width 59 height 11
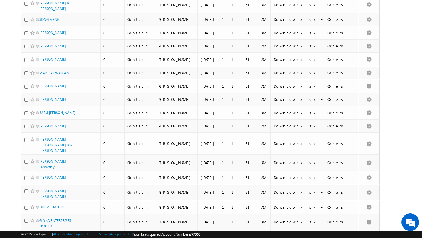
scroll to position [1271, 0]
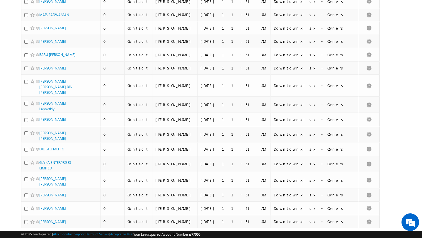
type input "[PERSON_NAME]"
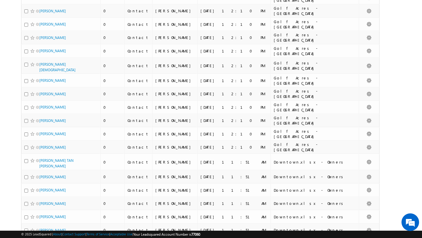
scroll to position [0, 0]
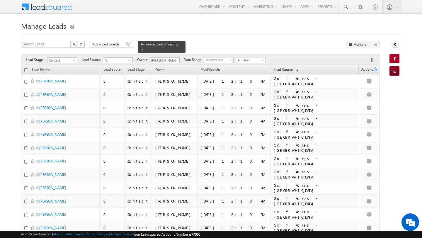
click at [27, 69] on input "checkbox" at bounding box center [26, 70] width 4 height 4
checkbox input "true"
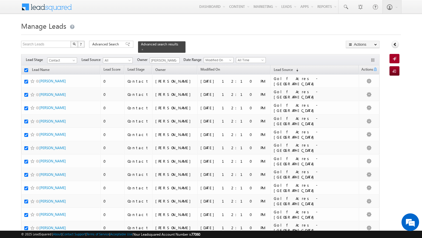
checkbox input "true"
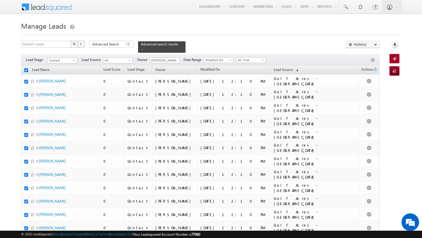
checkbox input "true"
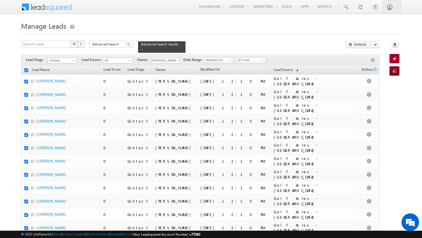
checkbox input "true"
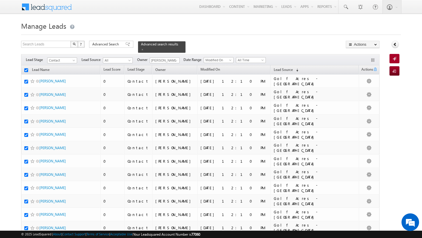
checkbox input "true"
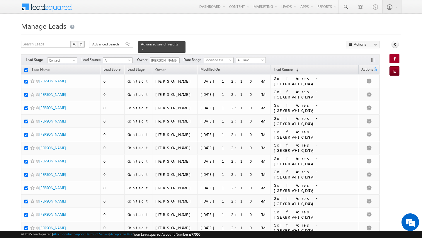
checkbox input "true"
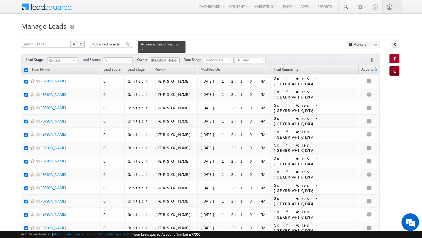
checkbox input "true"
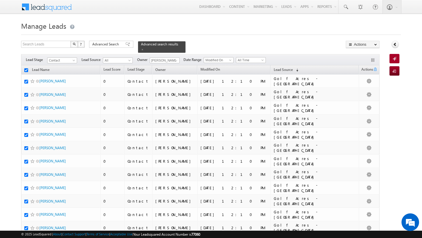
checkbox input "true"
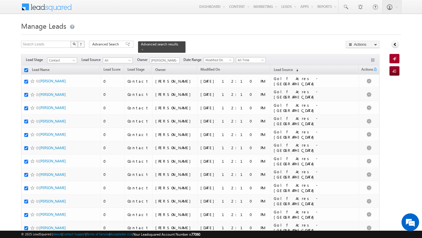
checkbox input "true"
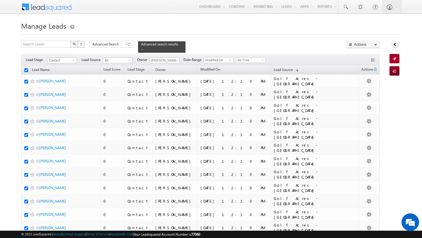
checkbox input "true"
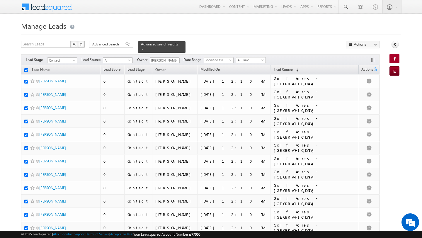
checkbox input "true"
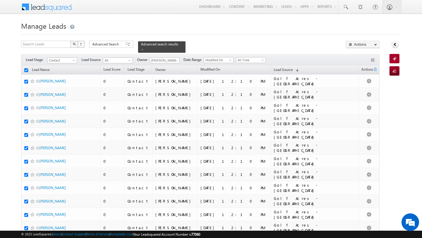
checkbox input "true"
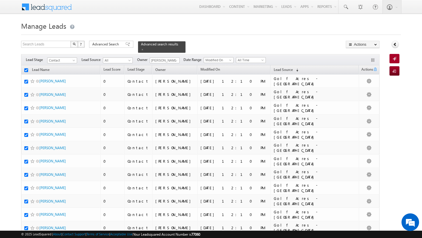
checkbox input "true"
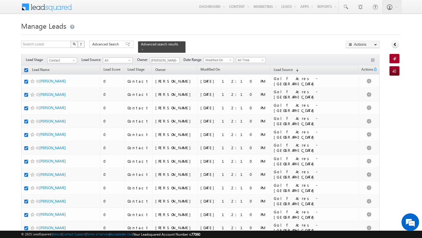
checkbox input "true"
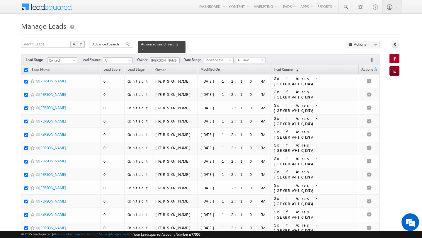
checkbox input "true"
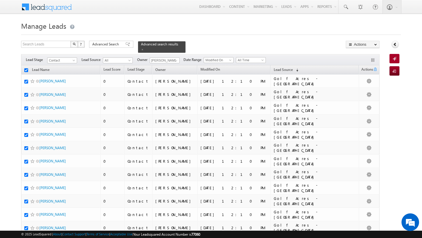
checkbox input "true"
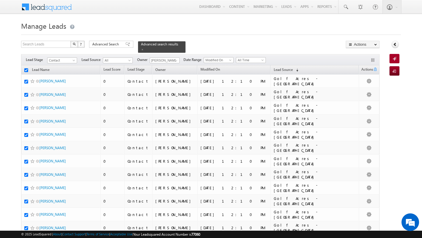
checkbox input "true"
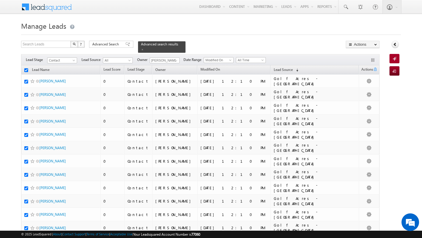
checkbox input "true"
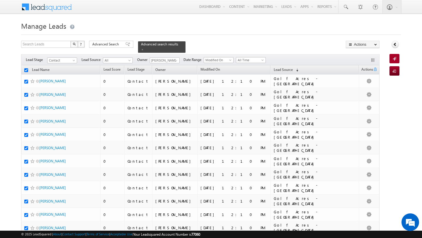
checkbox input "true"
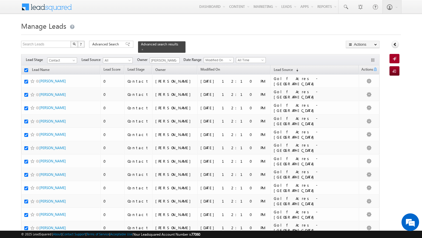
checkbox input "true"
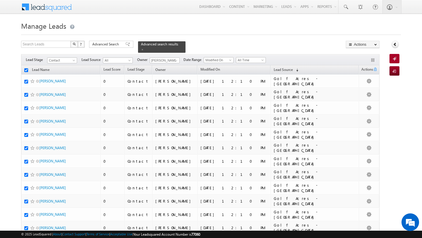
checkbox input "true"
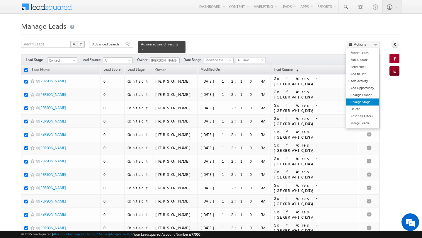
click at [368, 102] on link "Change Stage" at bounding box center [362, 102] width 33 height 7
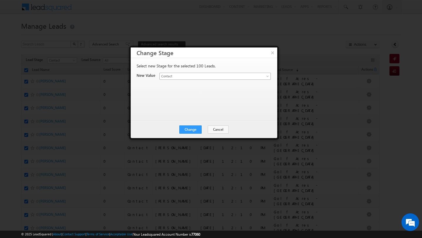
click at [208, 77] on span "Contact" at bounding box center [208, 76] width 97 height 5
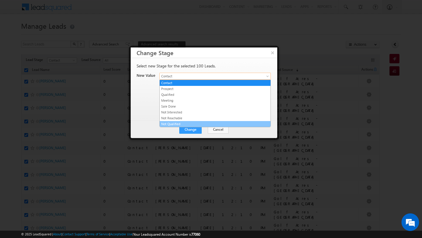
click at [199, 124] on link "Not Qualified" at bounding box center [215, 123] width 111 height 5
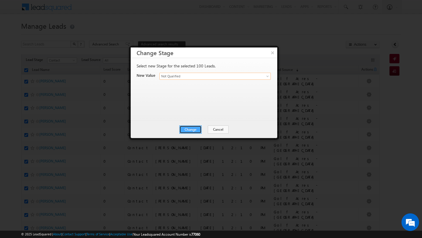
click at [191, 128] on button "Change" at bounding box center [191, 130] width 22 height 8
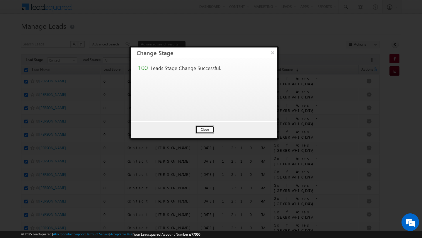
click at [198, 129] on button "Close" at bounding box center [205, 130] width 19 height 8
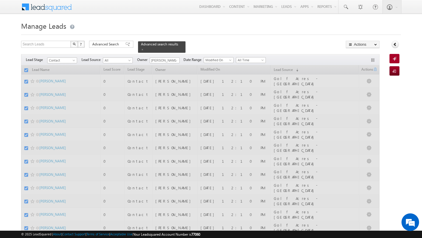
checkbox input "false"
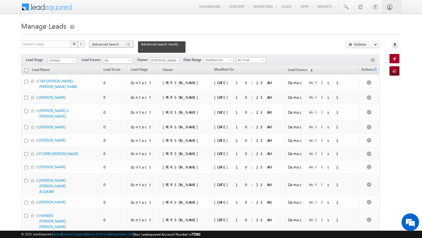
click at [111, 43] on span "Advanced Search" at bounding box center [106, 44] width 28 height 5
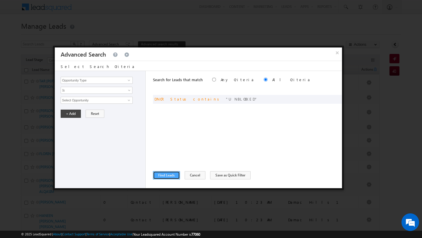
click at [169, 177] on button "Find Leads" at bounding box center [166, 175] width 27 height 8
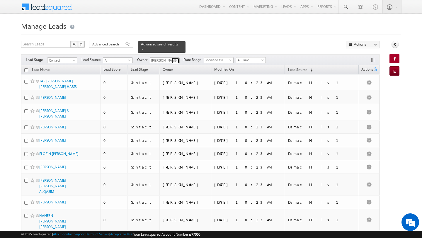
click at [175, 59] on span at bounding box center [176, 60] width 5 height 5
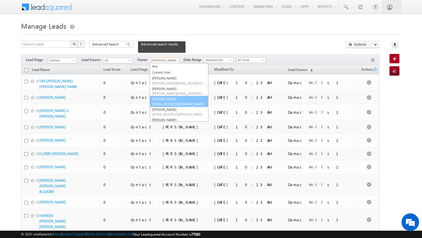
click at [170, 99] on link "[PERSON_NAME] [PERSON_NAME][EMAIL_ADDRESS][DOMAIN_NAME]" at bounding box center [179, 101] width 59 height 11
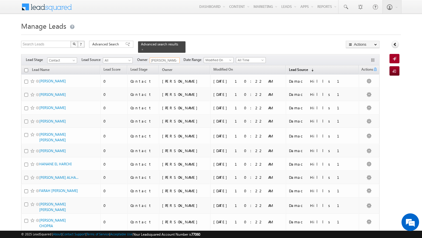
click at [317, 72] on link "Lead Source (sorted descending)" at bounding box center [301, 70] width 31 height 8
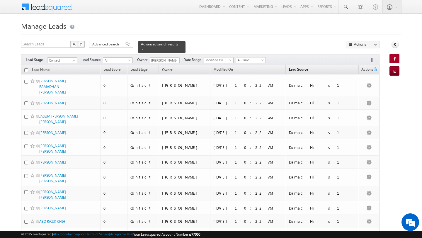
click at [311, 72] on link "Lead Source (sorted descending)" at bounding box center [298, 70] width 25 height 8
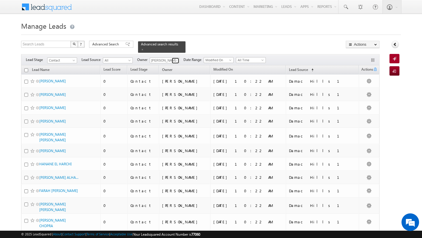
click at [175, 62] on span at bounding box center [176, 60] width 5 height 5
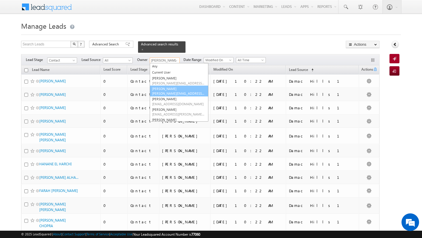
click at [165, 89] on link "Ankit Singh [EMAIL_ADDRESS][PERSON_NAME][DOMAIN_NAME]" at bounding box center [179, 91] width 59 height 11
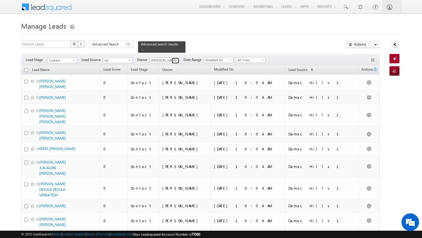
click at [175, 62] on span at bounding box center [176, 60] width 5 height 5
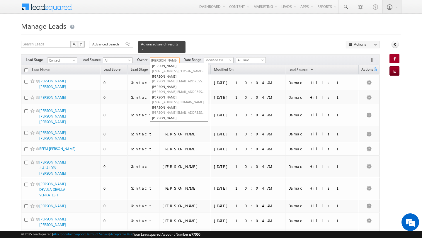
scroll to position [79, 0]
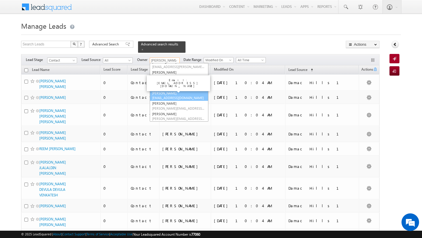
click at [171, 96] on span "[EMAIL_ADDRESS][DOMAIN_NAME]" at bounding box center [178, 98] width 53 height 4
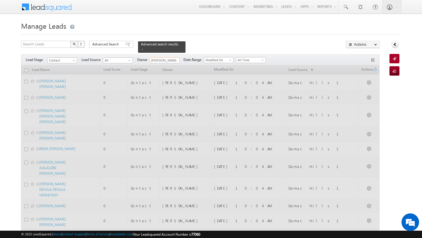
type input "[PERSON_NAME]"
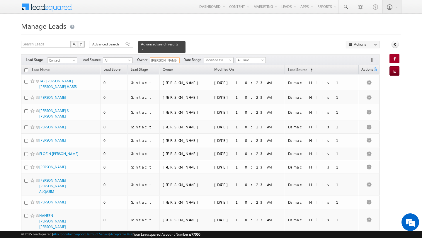
click at [27, 71] on input "checkbox" at bounding box center [26, 70] width 4 height 4
checkbox input "true"
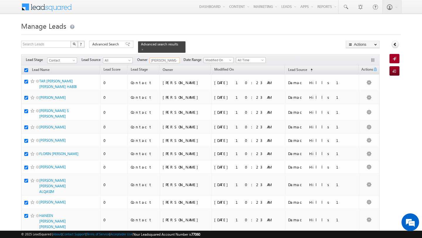
checkbox input "true"
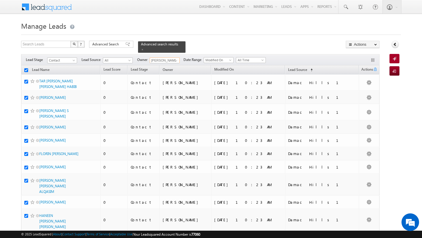
checkbox input "true"
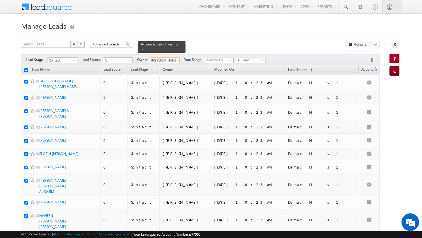
checkbox input "true"
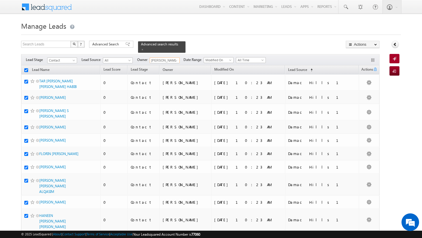
checkbox input "true"
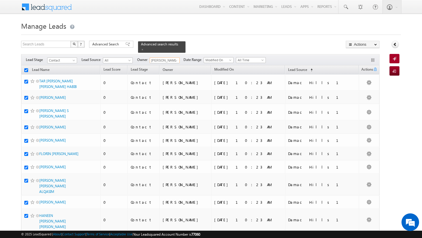
checkbox input "true"
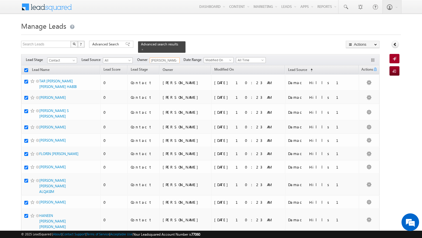
checkbox input "true"
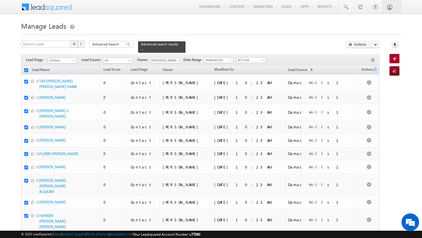
checkbox input "true"
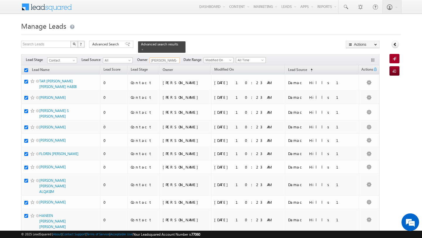
checkbox input "true"
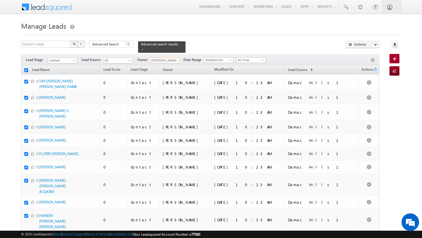
checkbox input "true"
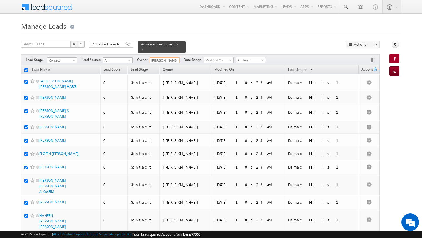
checkbox input "true"
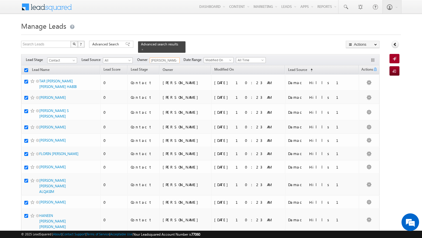
checkbox input "true"
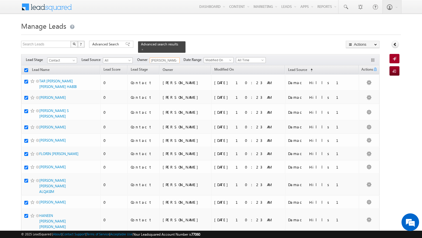
checkbox input "true"
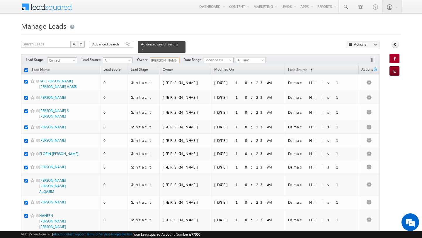
checkbox input "true"
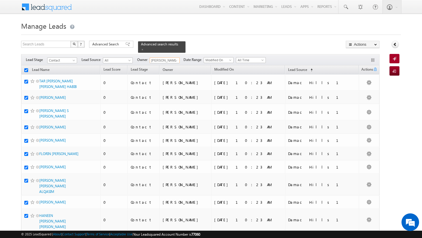
checkbox input "true"
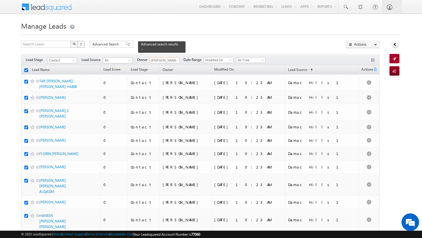
checkbox input "true"
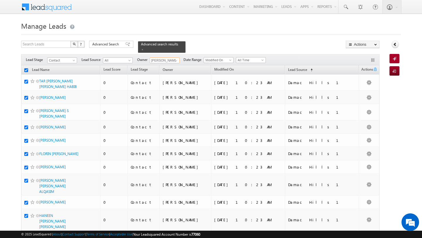
checkbox input "true"
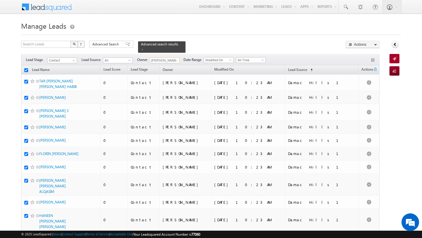
checkbox input "true"
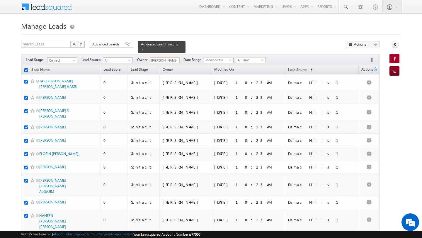
checkbox input "true"
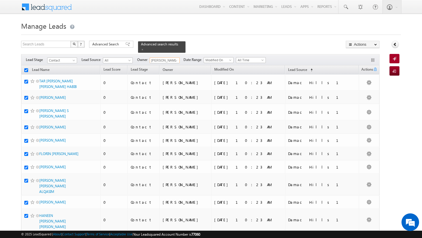
checkbox input "true"
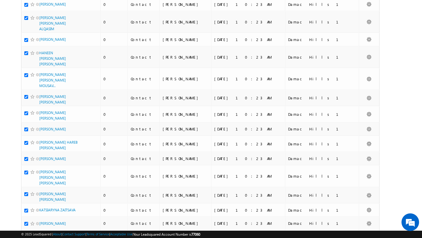
scroll to position [0, 0]
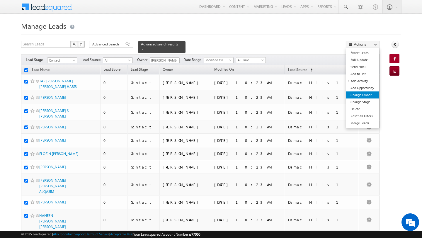
click at [367, 94] on link "Change Owner" at bounding box center [362, 95] width 33 height 7
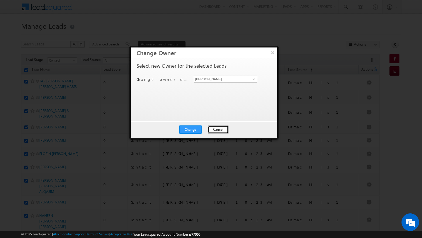
click at [217, 131] on button "Cancel" at bounding box center [218, 130] width 21 height 8
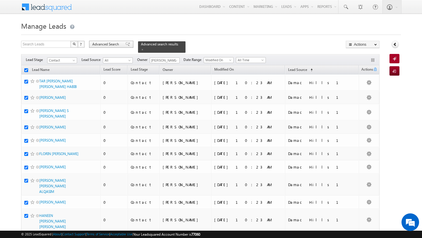
click at [111, 45] on span "Advanced Search" at bounding box center [106, 44] width 28 height 5
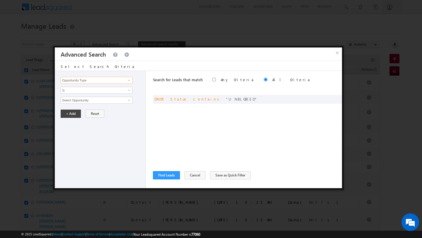
click at [98, 80] on input "Opportunity Type" at bounding box center [97, 80] width 72 height 7
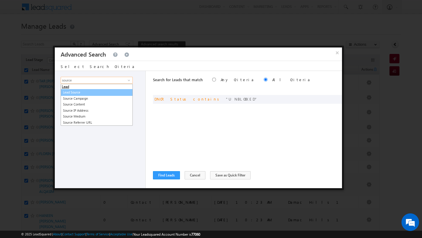
click at [73, 92] on link "Lead Source" at bounding box center [97, 92] width 72 height 7
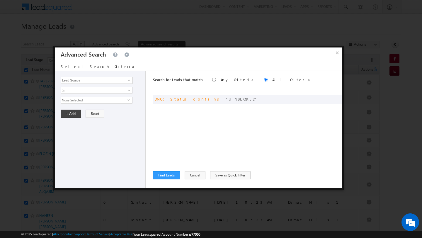
click at [88, 98] on span "None Selected" at bounding box center [94, 100] width 67 height 6
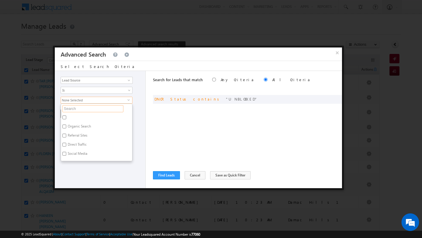
click at [85, 107] on input "text" at bounding box center [92, 108] width 61 height 7
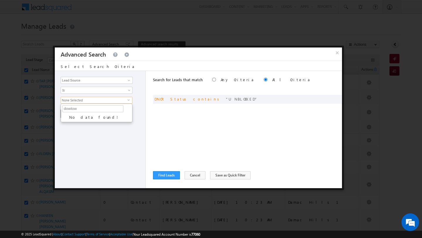
click at [112, 126] on div "Opportunity Type Lead Activity Task Sales Group Prospect Id Address 1 Address 2…" at bounding box center [100, 129] width 91 height 117
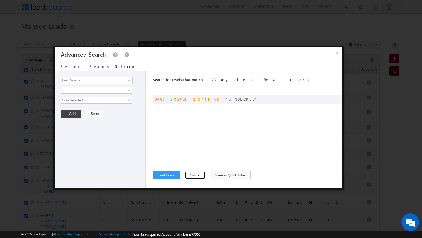
click at [195, 175] on button "Cancel" at bounding box center [195, 175] width 21 height 8
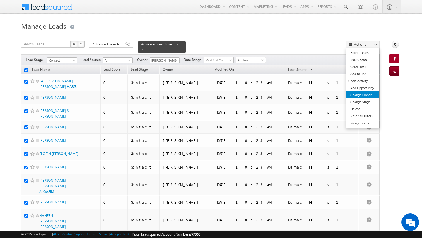
click at [363, 97] on link "Change Owner" at bounding box center [362, 95] width 33 height 7
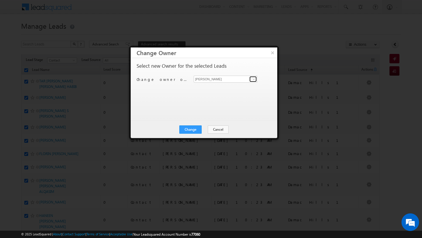
click at [253, 80] on span at bounding box center [254, 79] width 5 height 5
click at [219, 93] on link "[PERSON_NAME] [EMAIL_ADDRESS][PERSON_NAME][DOMAIN_NAME]" at bounding box center [226, 88] width 64 height 11
click at [192, 128] on button "Change" at bounding box center [191, 130] width 22 height 8
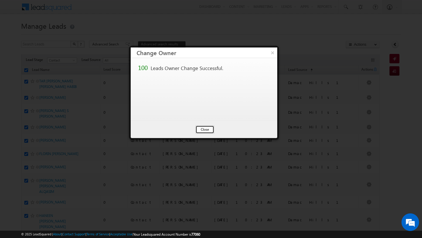
click at [203, 130] on button "Close" at bounding box center [205, 130] width 19 height 8
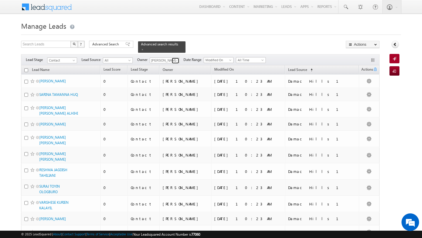
click at [178, 60] on link at bounding box center [175, 61] width 7 height 6
click at [165, 67] on link "[PERSON_NAME] [EMAIL_ADDRESS][PERSON_NAME][DOMAIN_NAME]" at bounding box center [179, 68] width 59 height 11
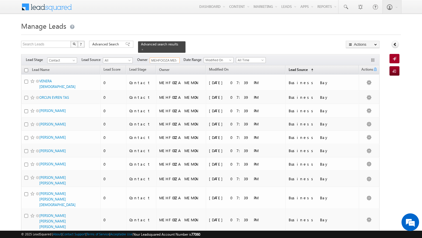
click at [308, 72] on span "Lead Source" at bounding box center [298, 69] width 19 height 4
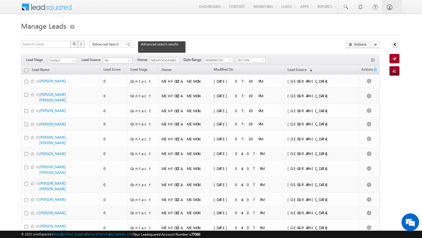
click at [240, 57] on span "All Time" at bounding box center [251, 60] width 30 height 6
click at [240, 59] on span "All Time" at bounding box center [250, 60] width 28 height 5
click at [242, 83] on link "[DATE]" at bounding box center [249, 84] width 30 height 5
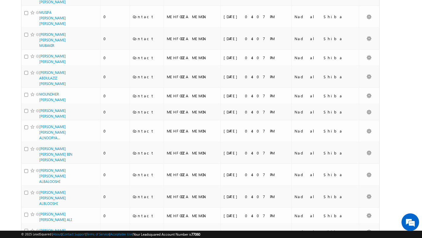
scroll to position [1513, 0]
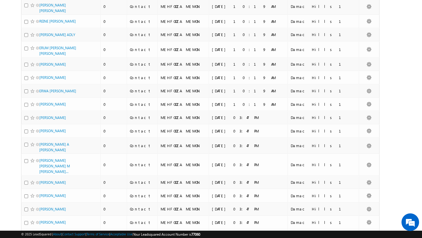
scroll to position [0, 0]
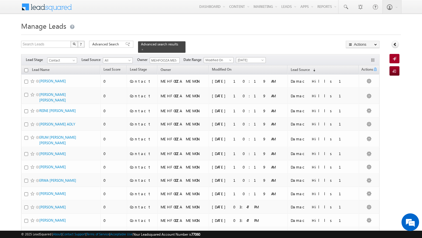
click at [26, 70] on input "checkbox" at bounding box center [26, 70] width 4 height 4
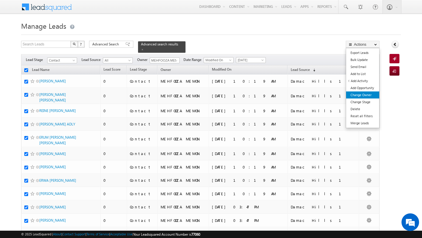
click at [361, 93] on link "Change Owner" at bounding box center [362, 95] width 33 height 7
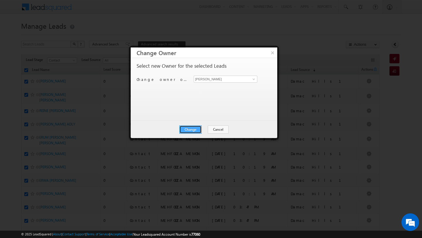
click at [196, 132] on button "Change" at bounding box center [191, 130] width 22 height 8
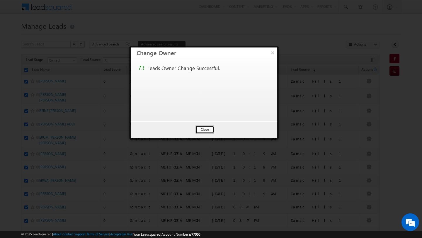
click at [206, 131] on button "Close" at bounding box center [205, 130] width 19 height 8
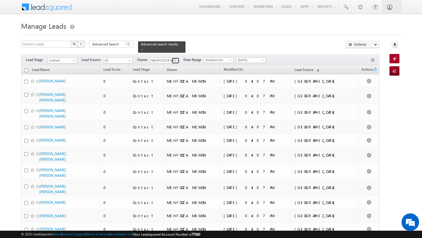
click at [175, 62] on span at bounding box center [176, 60] width 5 height 5
click at [170, 67] on link "[PERSON_NAME] [PERSON_NAME][EMAIL_ADDRESS][PERSON_NAME][DOMAIN_NAME]" at bounding box center [179, 68] width 59 height 11
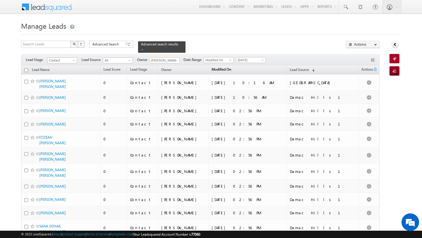
click at [234, 72] on link "Modified On" at bounding box center [222, 70] width 26 height 8
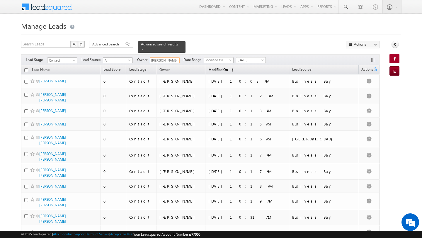
click at [228, 72] on span "Modified On" at bounding box center [219, 69] width 20 height 4
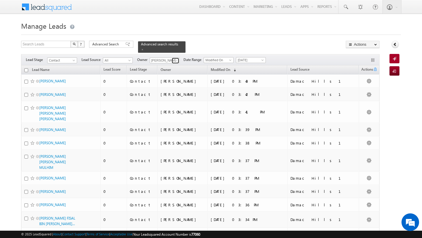
click at [174, 61] on span at bounding box center [176, 60] width 5 height 5
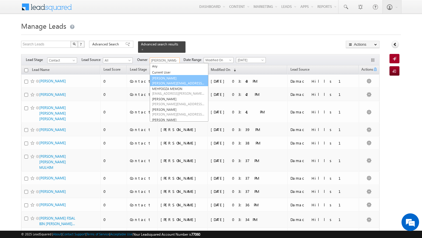
click at [171, 78] on link "[PERSON_NAME] [PERSON_NAME][EMAIL_ADDRESS][DOMAIN_NAME]" at bounding box center [179, 80] width 59 height 11
